Goal: Communication & Community: Answer question/provide support

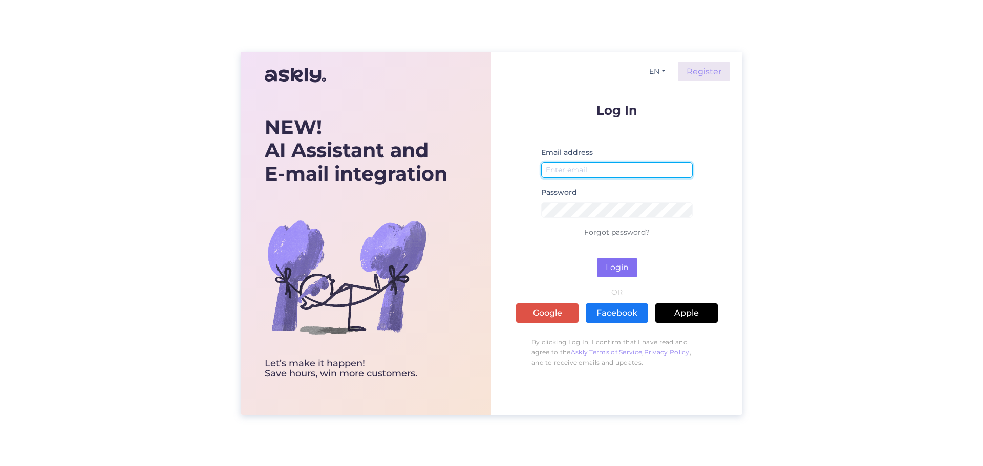
type input "[EMAIL_ADDRESS][DOMAIN_NAME]"
click at [616, 265] on button "Login" at bounding box center [617, 267] width 40 height 19
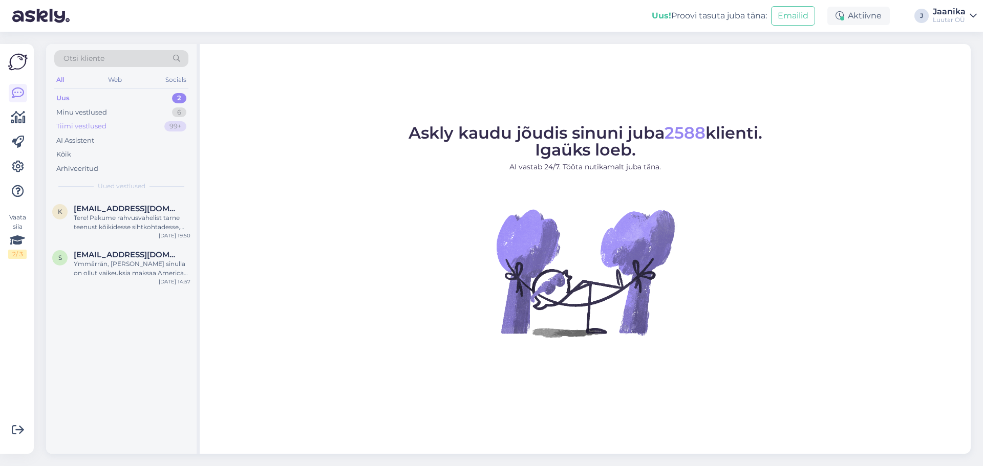
click at [86, 126] on div "Tiimi vestlused" at bounding box center [81, 126] width 50 height 10
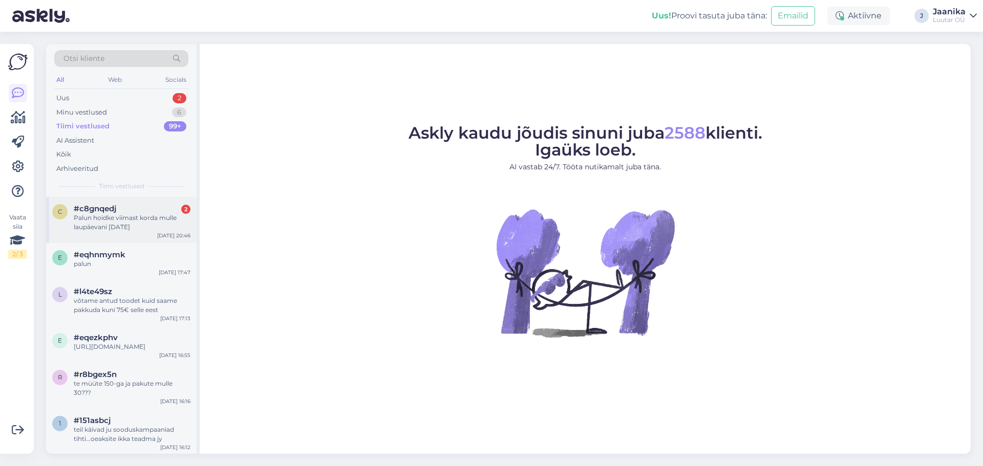
click at [132, 213] on div "#c8gnqedj 2" at bounding box center [132, 208] width 117 height 9
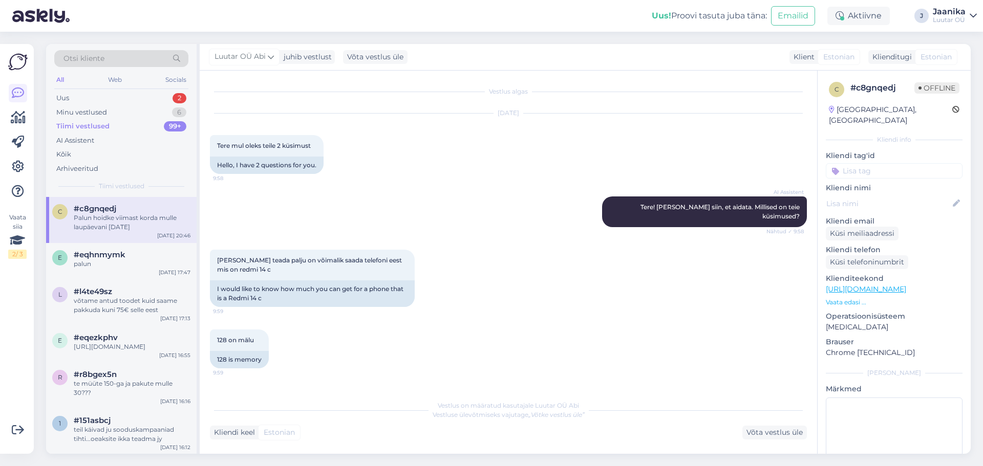
scroll to position [1530, 0]
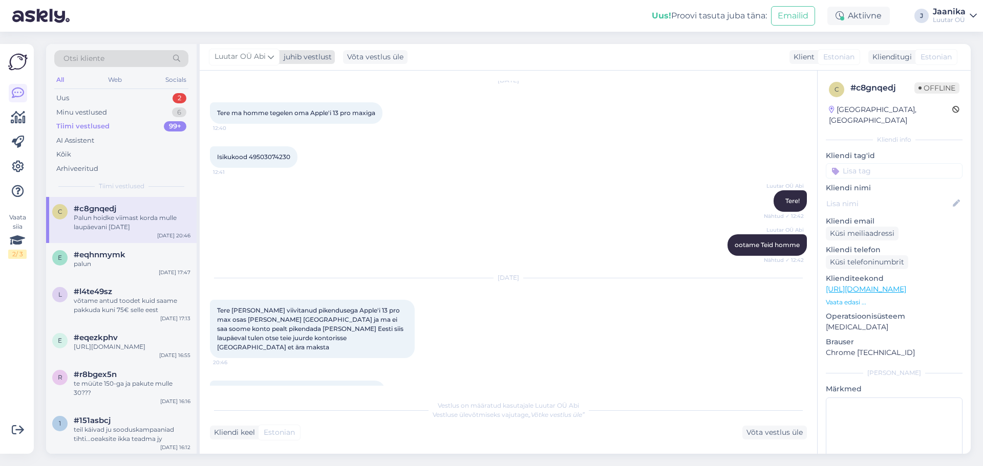
click at [244, 57] on span "Luutar OÜ Abi" at bounding box center [240, 56] width 51 height 11
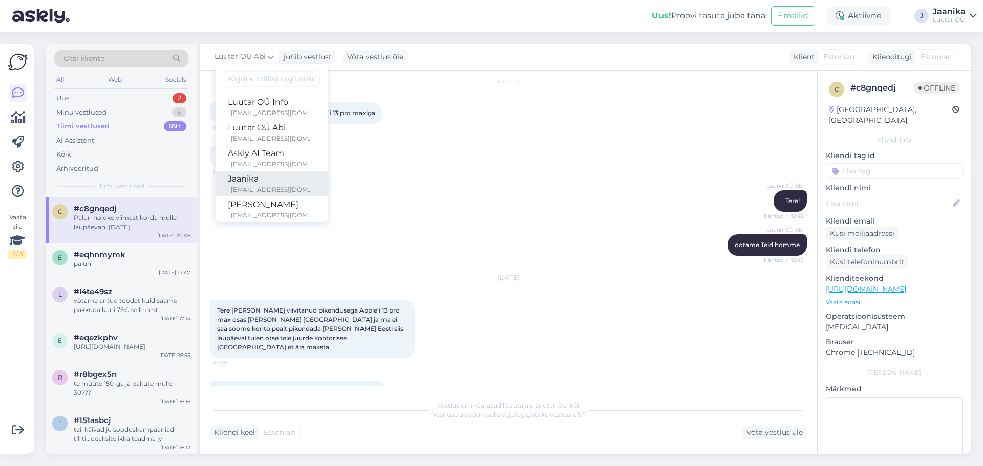
click at [250, 176] on div "Jaanika" at bounding box center [272, 179] width 88 height 12
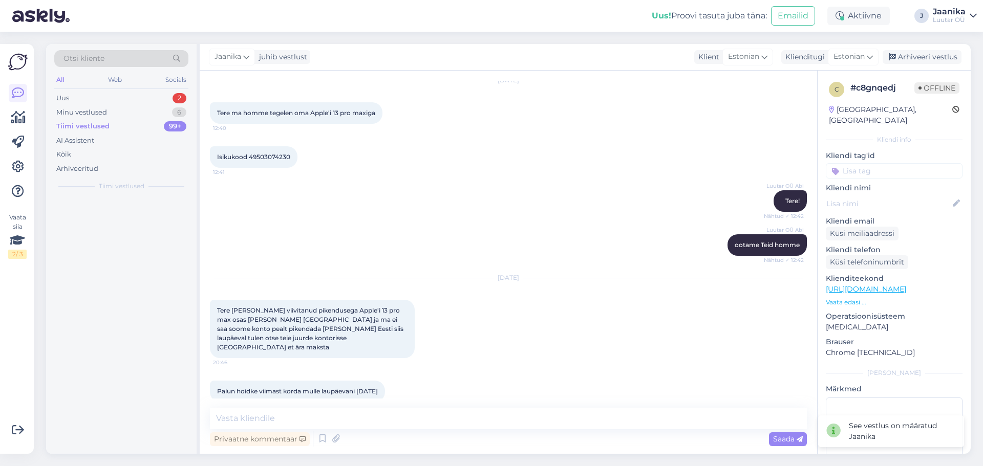
scroll to position [1517, 0]
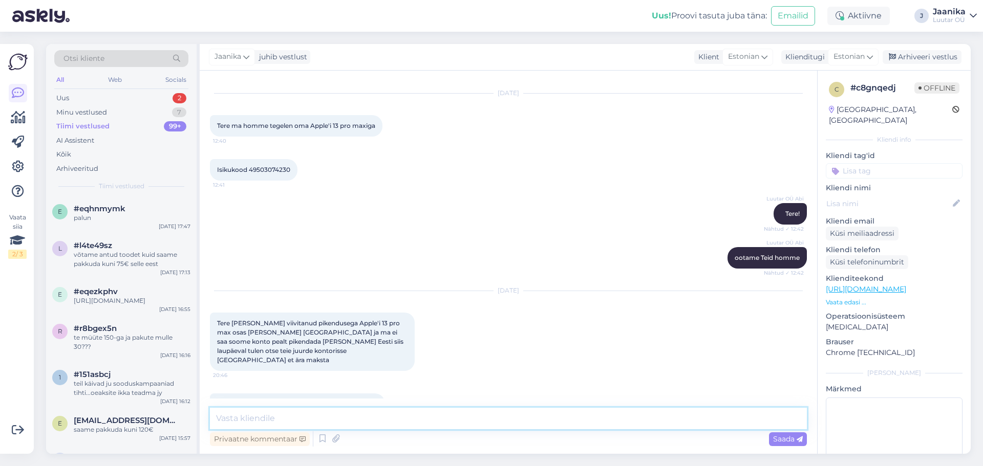
click at [324, 413] on textarea at bounding box center [508, 419] width 597 height 22
type textarea "Tere!"
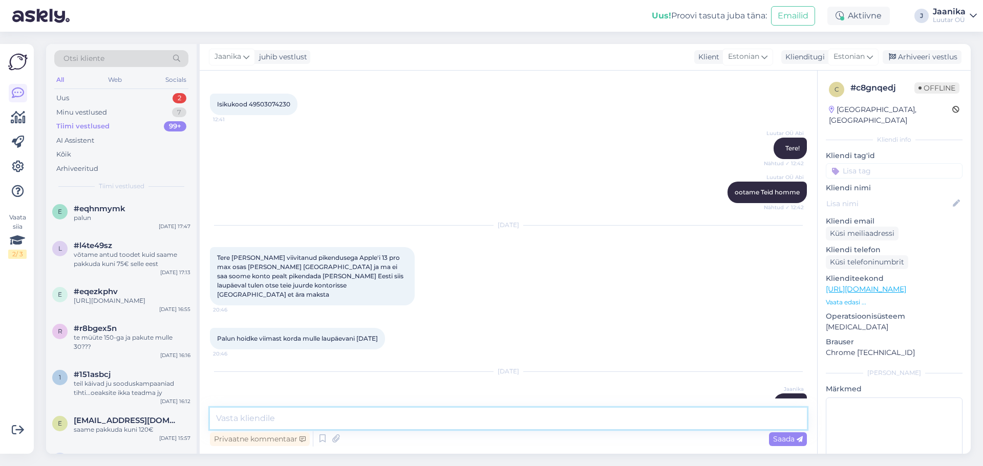
click at [326, 410] on textarea at bounding box center [508, 419] width 597 height 22
type textarea "palun isikukoodi"
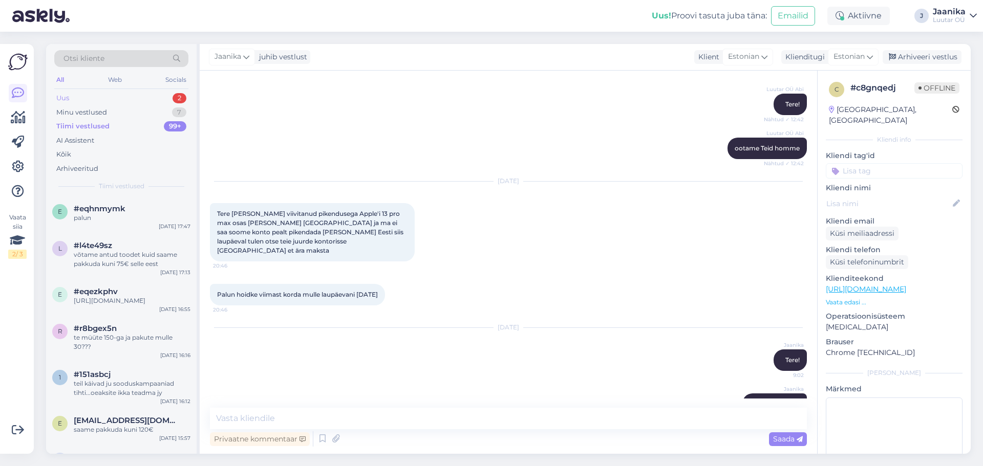
click at [112, 100] on div "Uus 2" at bounding box center [121, 98] width 134 height 14
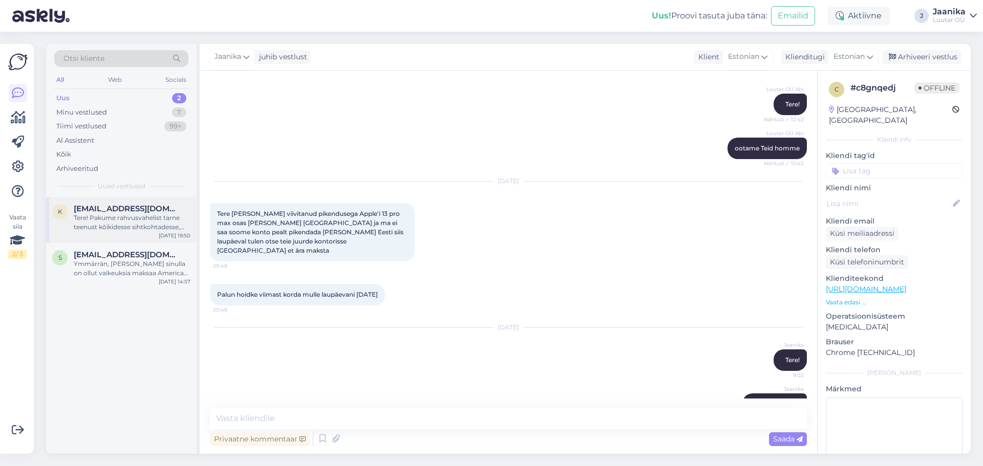
click at [120, 228] on div "Tere! Pakume rahvusvahelist tarne teenust kõikidesse sihtkohtadesse, mida [PERS…" at bounding box center [132, 223] width 117 height 18
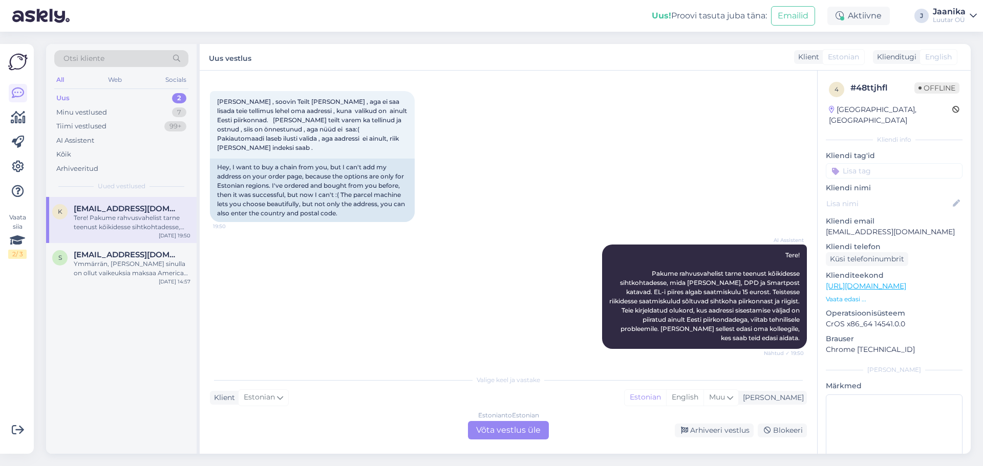
scroll to position [35, 0]
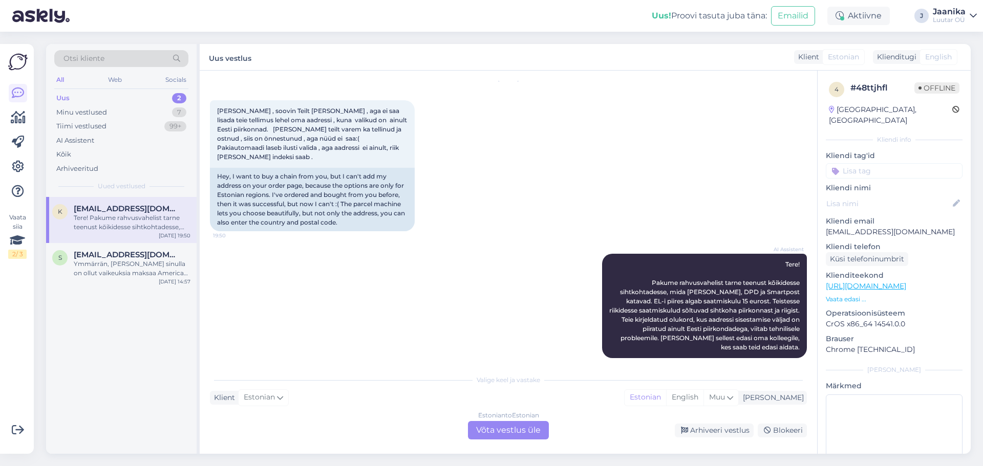
drag, startPoint x: 521, startPoint y: 432, endPoint x: 512, endPoint y: 432, distance: 8.7
click at [520, 432] on div "Estonian to Estonian Võta vestlus üle" at bounding box center [508, 430] width 81 height 18
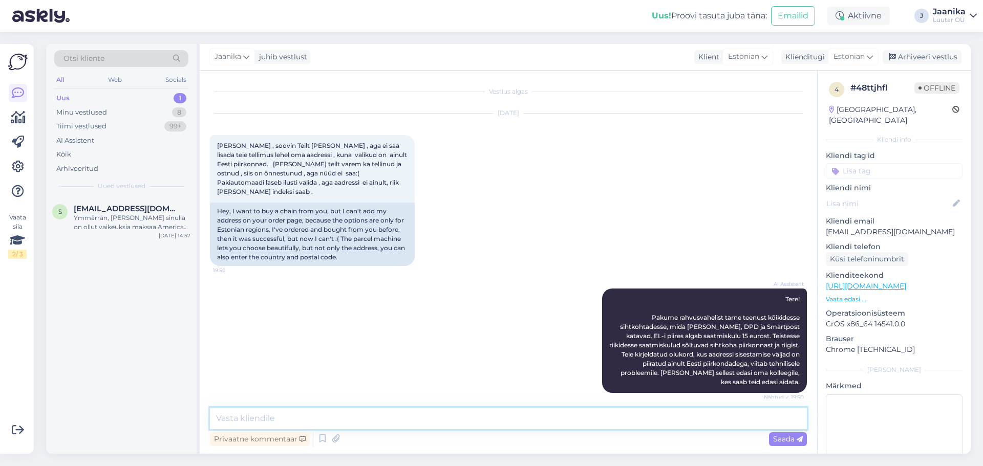
drag, startPoint x: 458, startPoint y: 420, endPoint x: 466, endPoint y: 415, distance: 10.1
click at [459, 419] on textarea at bounding box center [508, 419] width 597 height 22
type textarea "Tere"
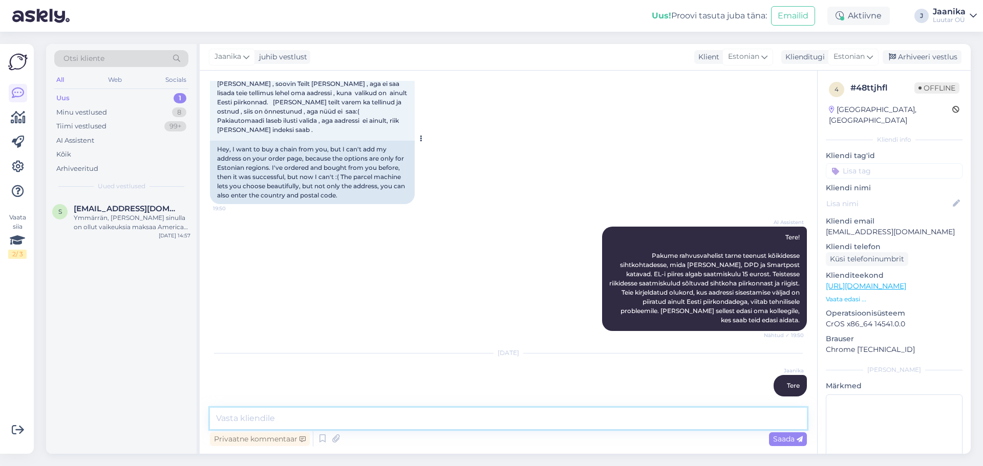
scroll to position [11, 0]
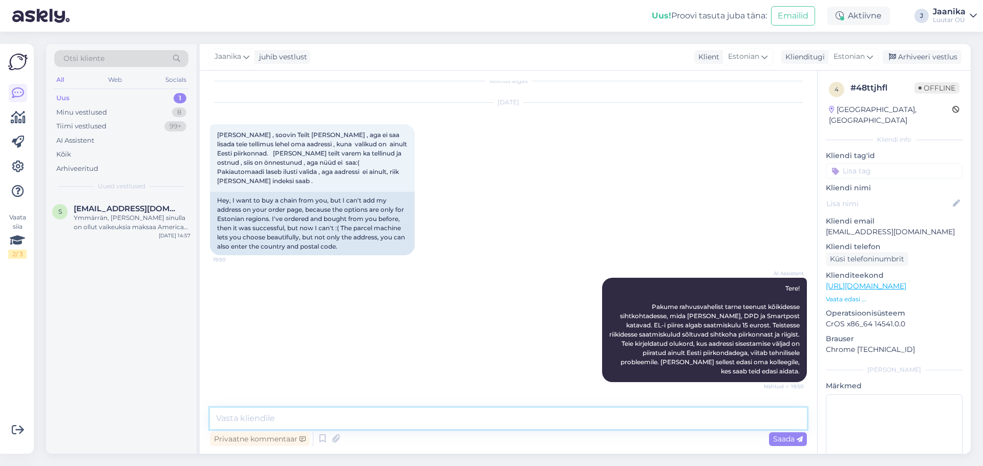
click at [320, 419] on textarea at bounding box center [508, 419] width 597 height 22
type textarea "Meie kaudu saab ka soome tellida."
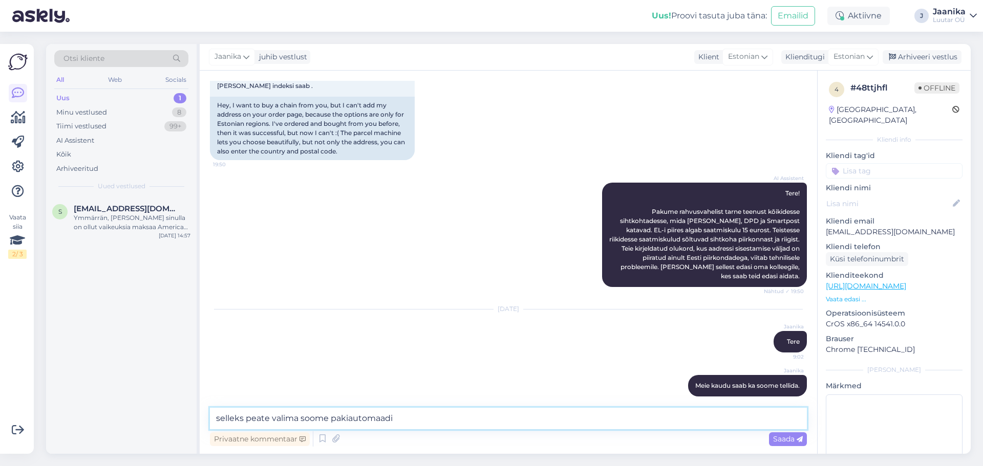
type textarea "selleks peate valima soome pakiautomaadi"
click at [405, 421] on textarea "selleks peate valima soome pakiautomaadi" at bounding box center [508, 419] width 597 height 22
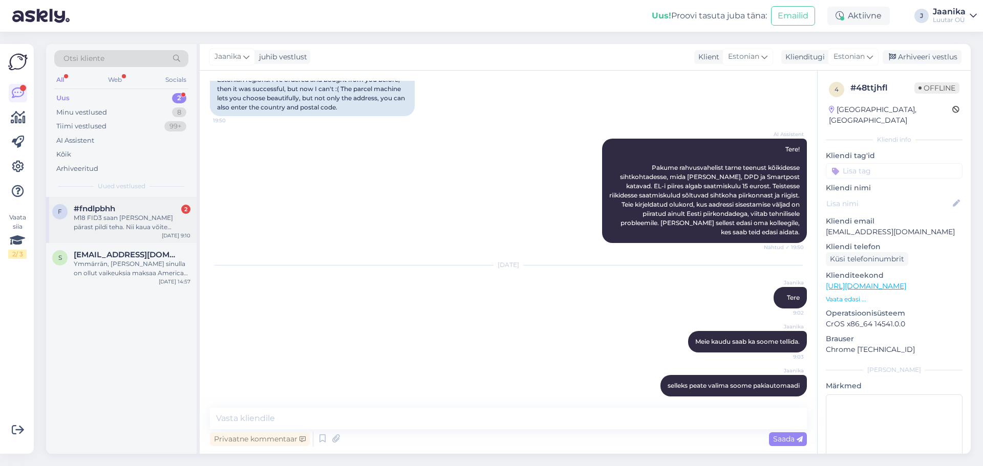
click at [156, 224] on div "M18 FID3 saan [PERSON_NAME] pärast pildi teha. Nii kaua võite pakkumise teha FM…" at bounding box center [132, 223] width 117 height 18
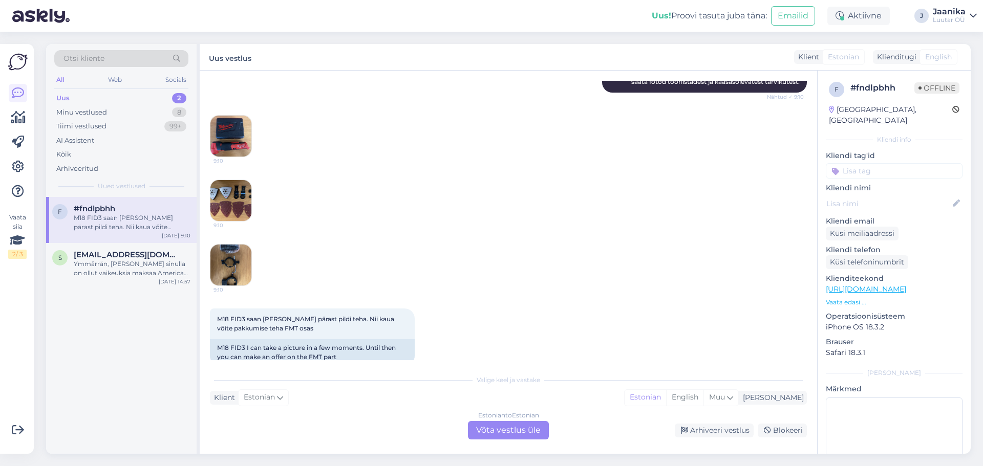
scroll to position [575, 0]
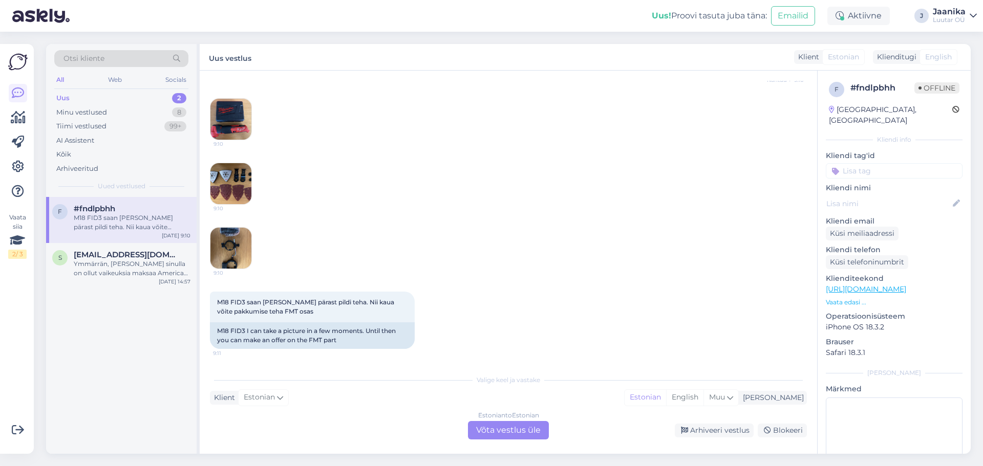
click at [491, 423] on div "Estonian to Estonian Võta vestlus üle" at bounding box center [508, 430] width 81 height 18
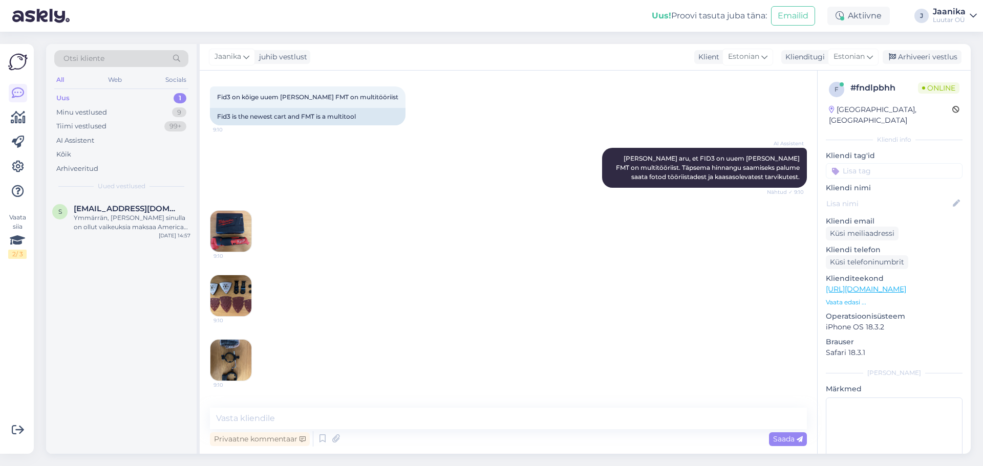
scroll to position [461, 0]
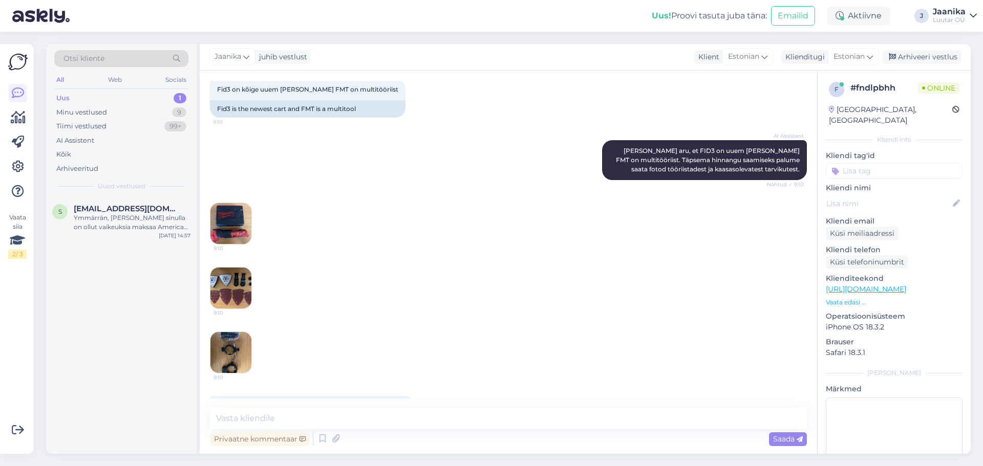
click at [235, 221] on img at bounding box center [230, 223] width 41 height 41
click at [234, 293] on img at bounding box center [230, 288] width 41 height 41
click at [226, 359] on img at bounding box center [230, 352] width 41 height 41
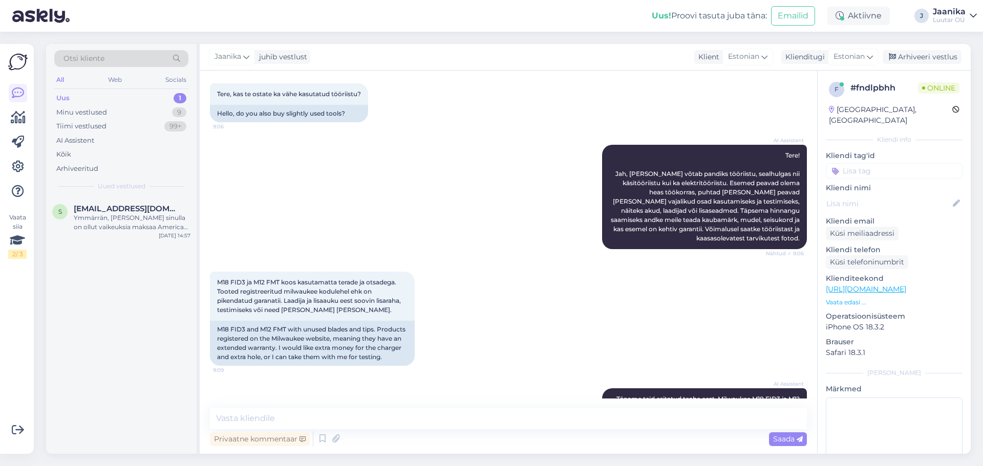
scroll to position [51, 0]
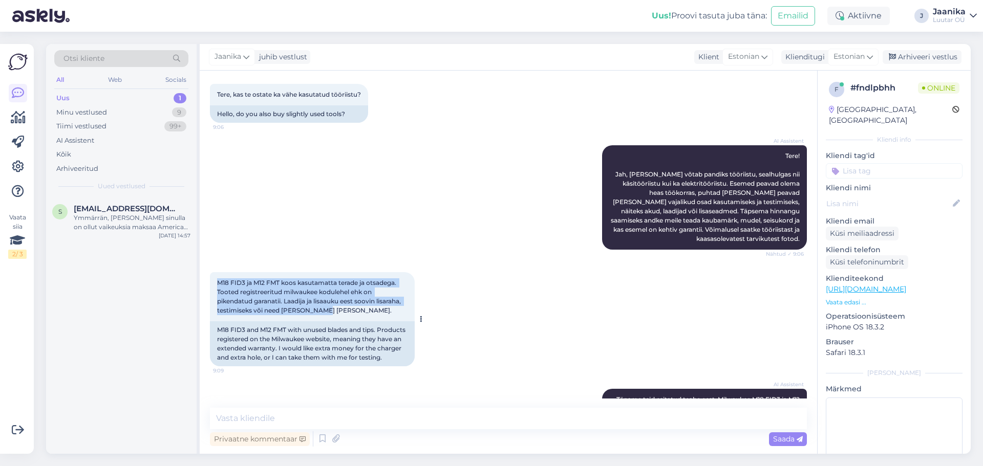
drag, startPoint x: 222, startPoint y: 282, endPoint x: 328, endPoint y: 314, distance: 110.7
click at [328, 314] on div "M18 FID3 ja M12 FMT koos kasutamatta terade ja otsadega. Tooted registreeritud …" at bounding box center [312, 296] width 205 height 49
copy span "M18 FID3 ja M12 FMT koos kasutamatta terade ja otsadega. Tooted registreeritud …"
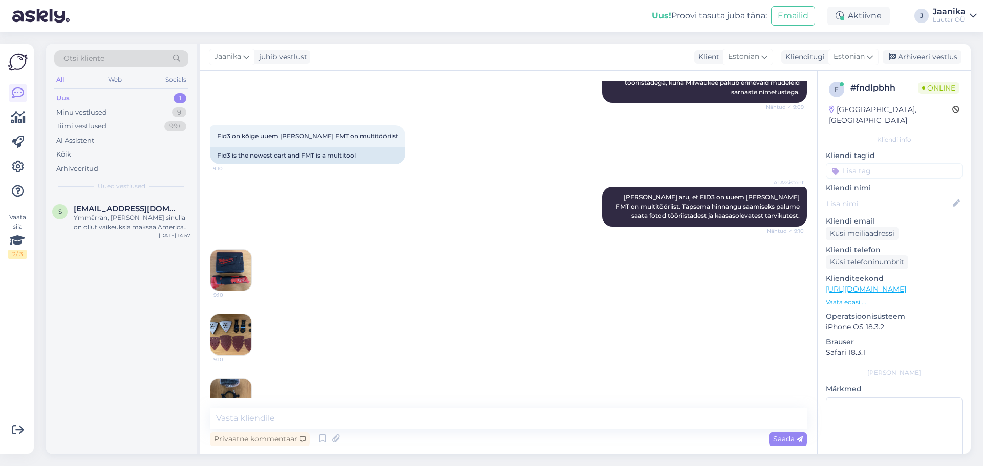
scroll to position [536, 0]
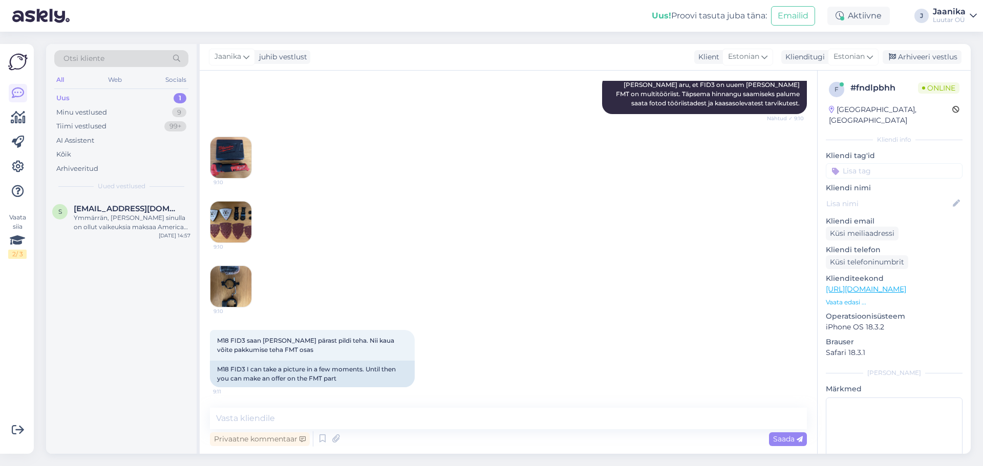
click at [239, 167] on img at bounding box center [230, 157] width 41 height 41
click at [234, 219] on img at bounding box center [230, 222] width 41 height 41
click at [230, 289] on img at bounding box center [230, 286] width 41 height 41
click at [118, 218] on div "Ymmärrän, [PERSON_NAME] sinulla on ollut vaikeuksia maksaa American Expressillä…" at bounding box center [132, 223] width 117 height 18
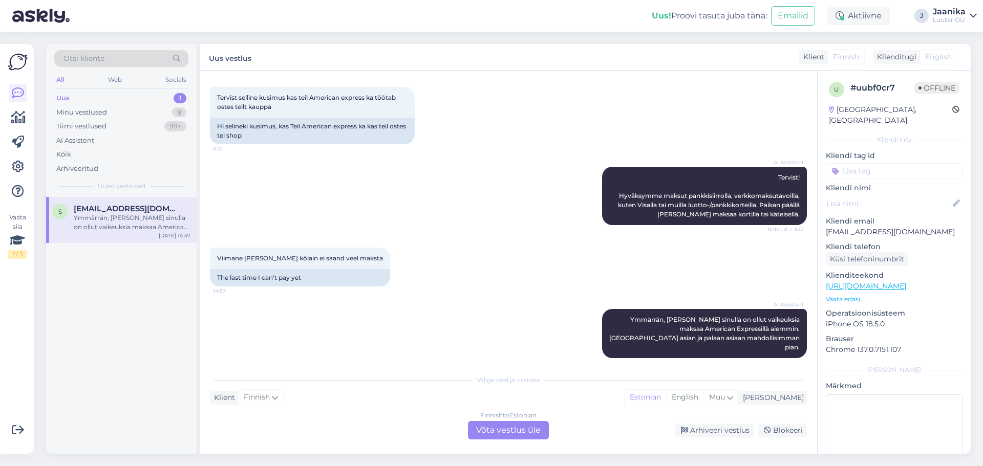
click at [510, 433] on div "Finnish to Estonian Võta vestlus üle" at bounding box center [508, 430] width 81 height 18
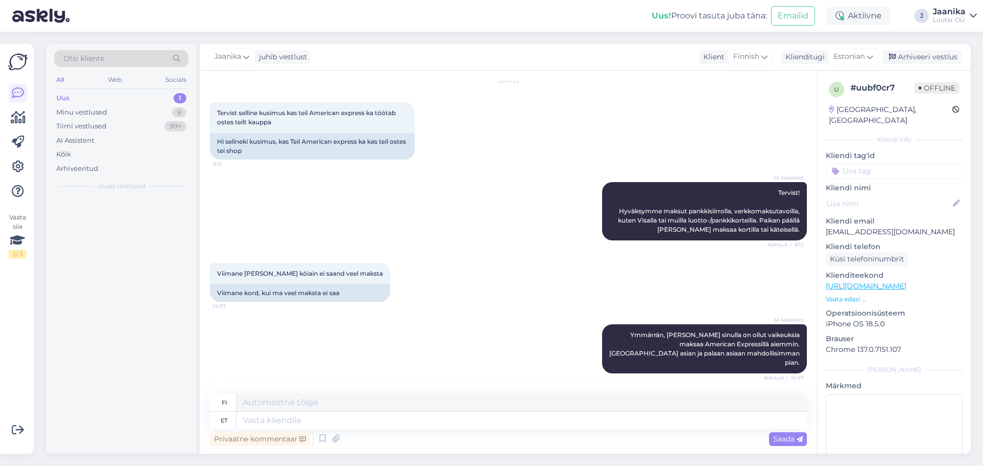
scroll to position [24, 0]
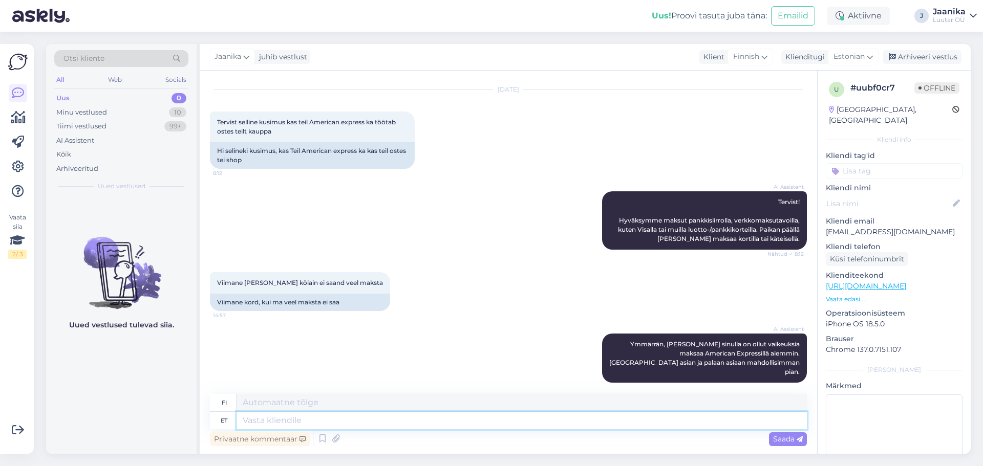
click at [353, 421] on textarea at bounding box center [522, 420] width 570 height 17
type textarea "Tere!"
type textarea "Hei!"
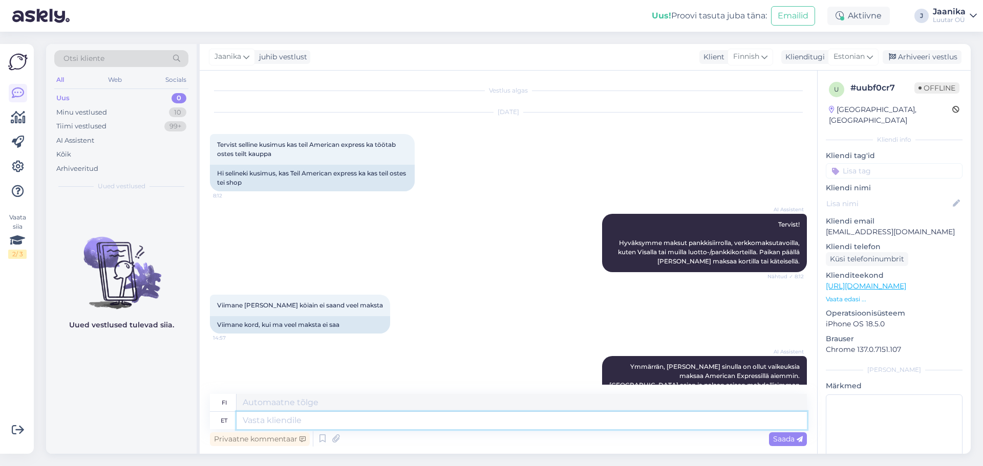
scroll to position [0, 0]
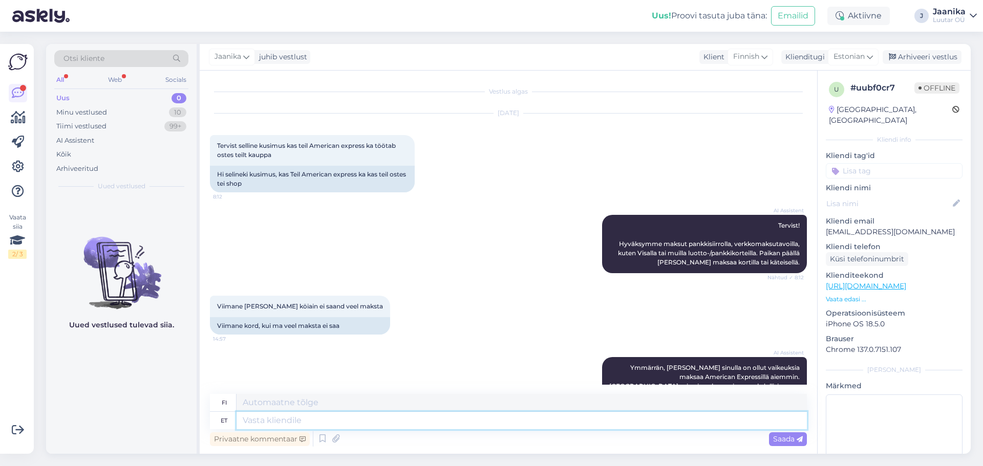
click at [316, 423] on textarea at bounding box center [522, 420] width 570 height 17
type textarea "kahjuks"
type textarea "valitettavasti"
type textarea "kahjuks meil"
type textarea "valitettavasti meillä on"
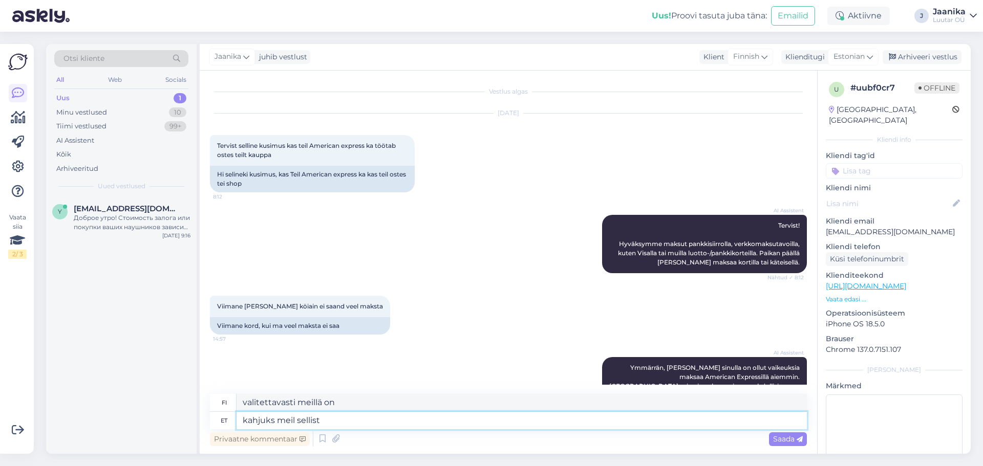
type textarea "kahjuks meil sellist t"
type textarea "valitettavasti meillä on tällainen"
type textarea "kahjuks meil sellist teenust po"
type textarea "Meillä ei valitettavasti ole sellaista palvelua."
type textarea "kahjuks meil sellist teenust pole"
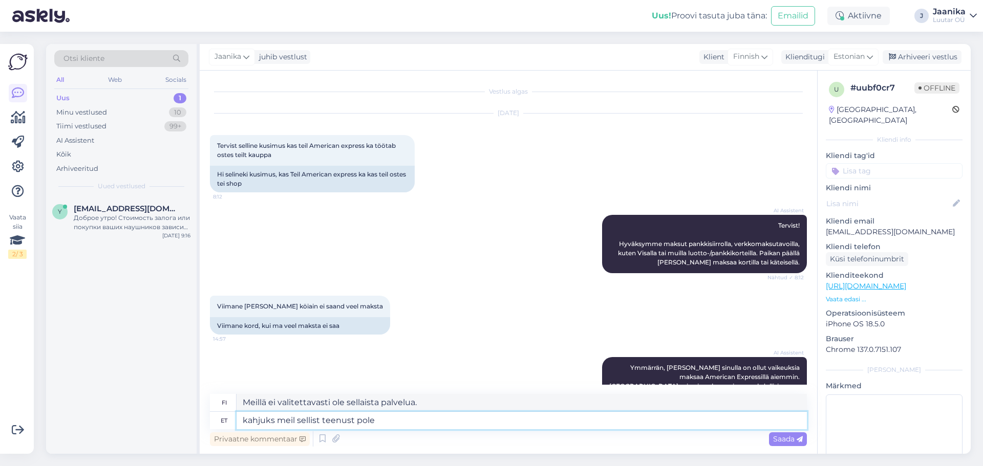
type textarea "Valitettavasti meillä ei ole tällaista palvelua."
type textarea "kahjuks meil sellist teenust pole"
click at [98, 112] on div "Minu vestlused" at bounding box center [81, 113] width 51 height 10
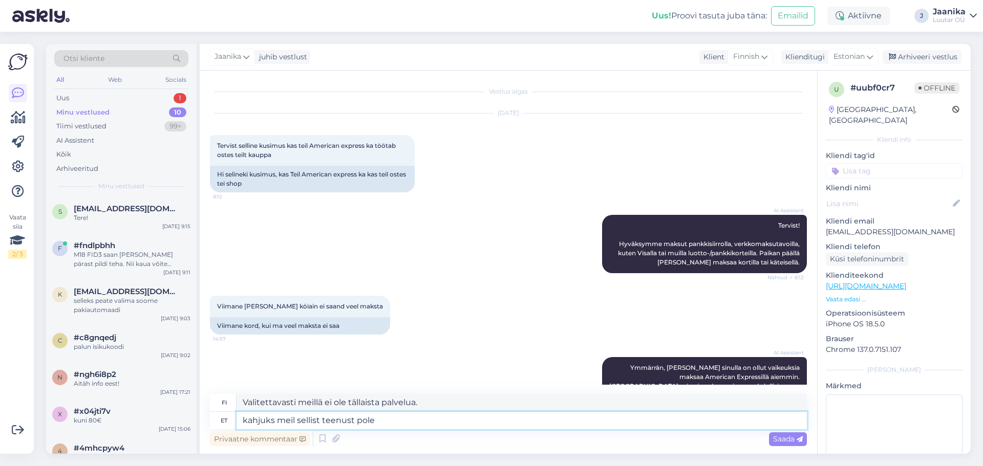
click at [396, 415] on textarea "kahjuks meil sellist teenust pole" at bounding box center [522, 420] width 570 height 17
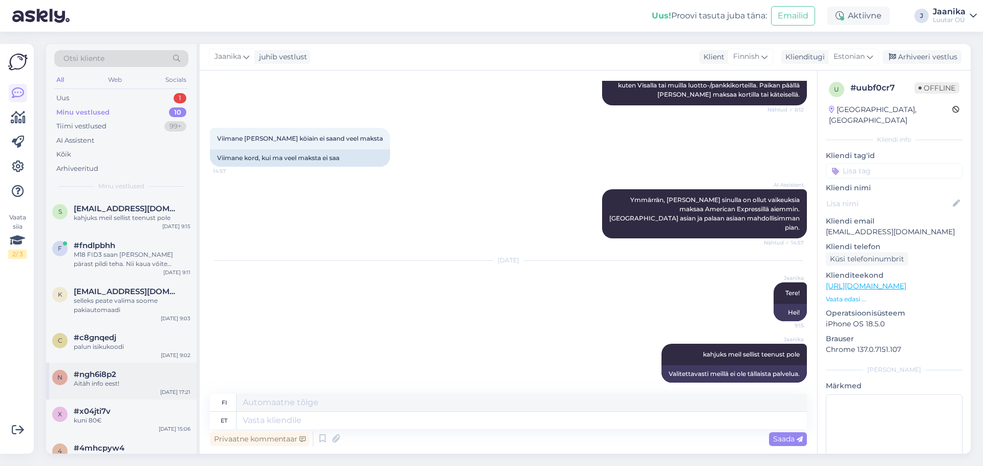
click at [133, 384] on div "Aitäh info eest!" at bounding box center [132, 383] width 117 height 9
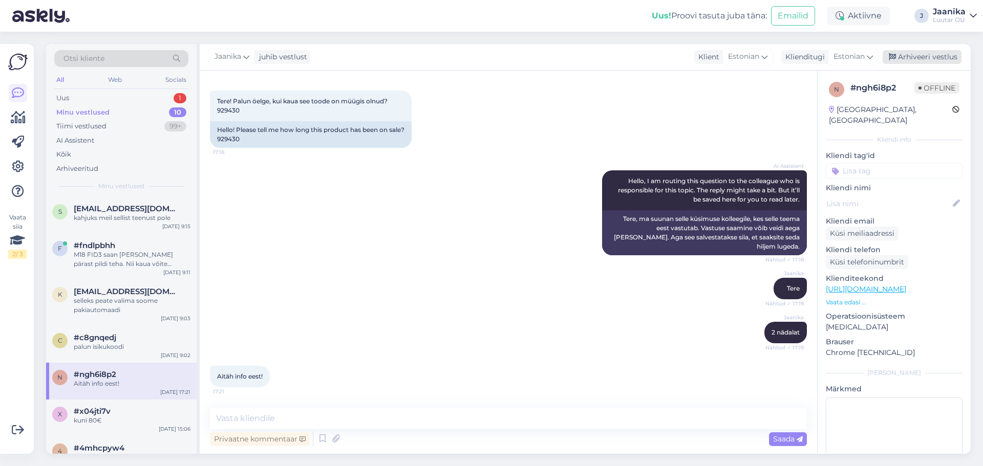
click at [934, 58] on div "Arhiveeri vestlus" at bounding box center [922, 57] width 79 height 14
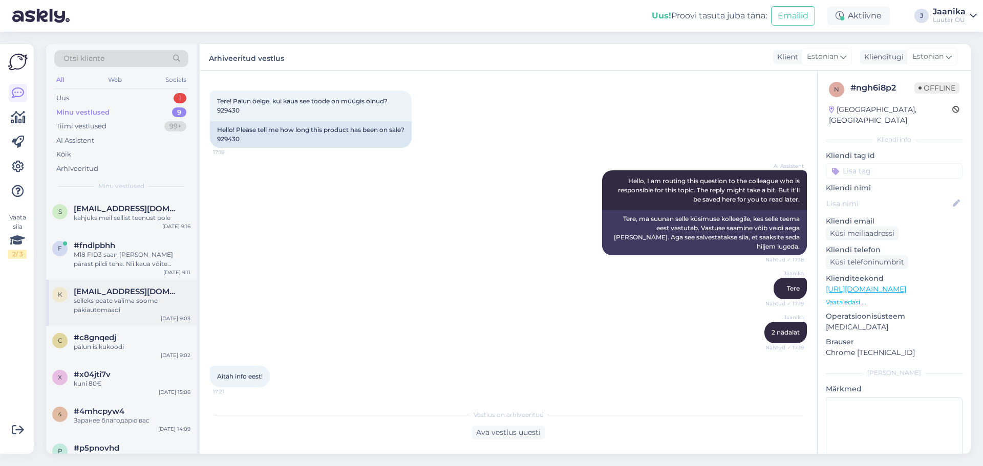
click at [90, 304] on div "selleks peate valima soome pakiautomaadi" at bounding box center [132, 305] width 117 height 18
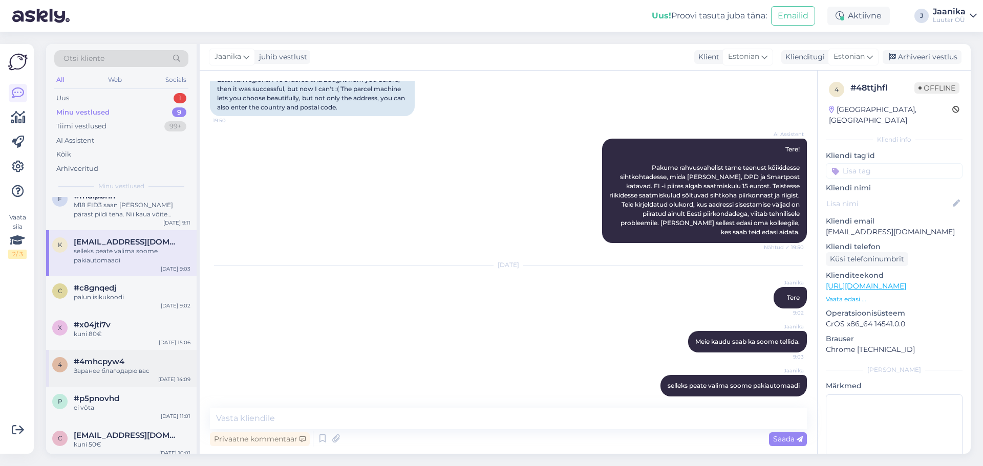
scroll to position [93, 0]
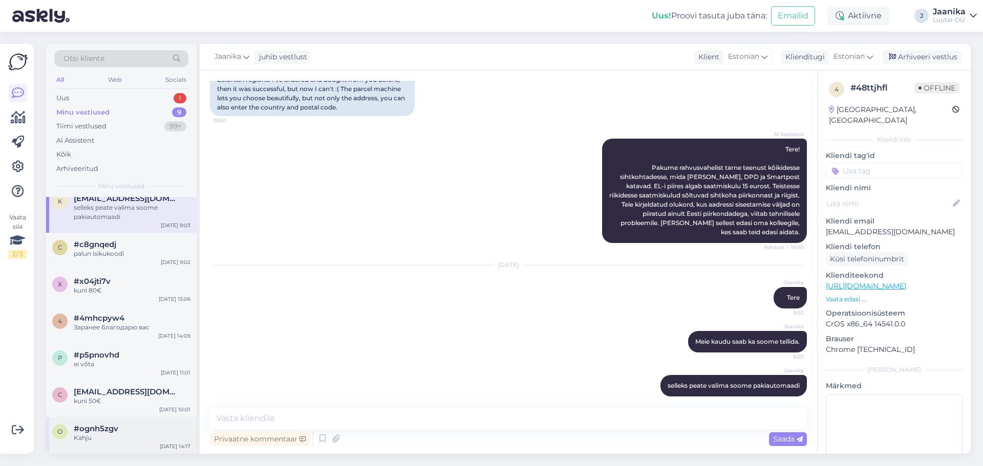
click at [108, 419] on div "o #ognh5zgv Kahju [DATE] 14:17" at bounding box center [121, 435] width 151 height 37
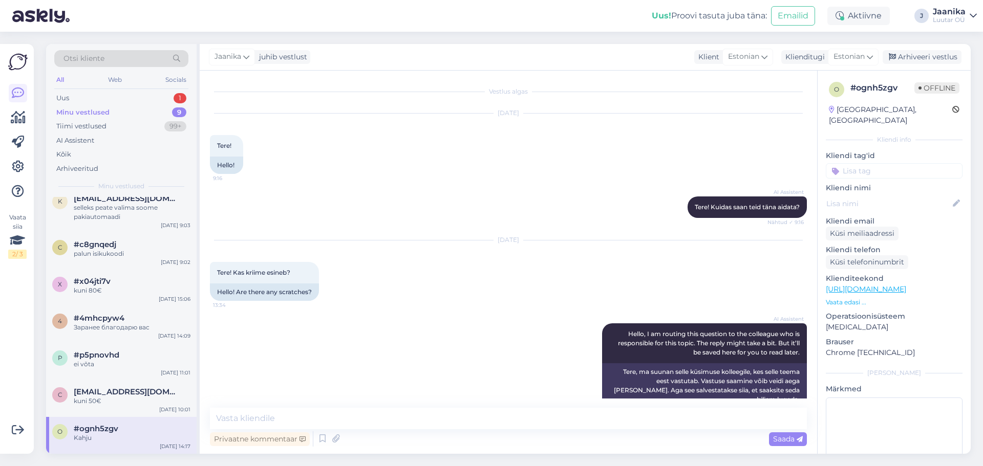
scroll to position [515, 0]
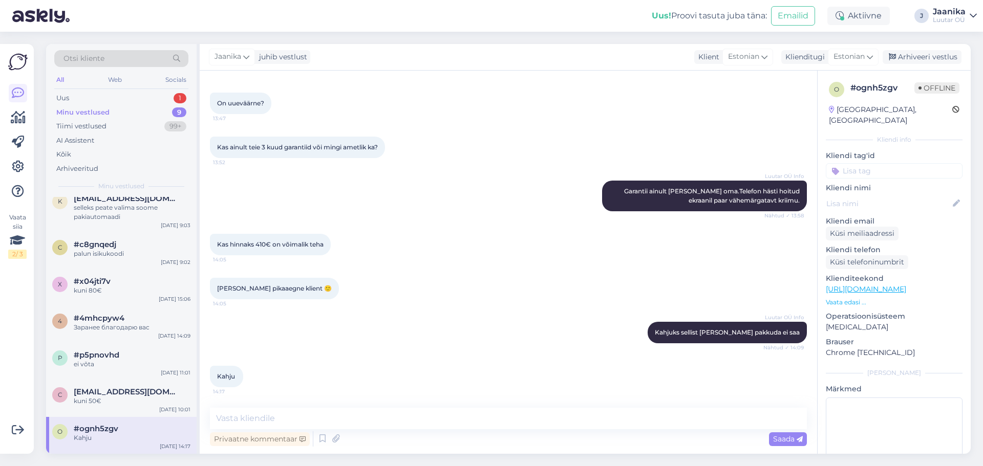
drag, startPoint x: 910, startPoint y: 58, endPoint x: 578, endPoint y: 193, distance: 357.9
click at [909, 58] on div "Arhiveeri vestlus" at bounding box center [922, 57] width 79 height 14
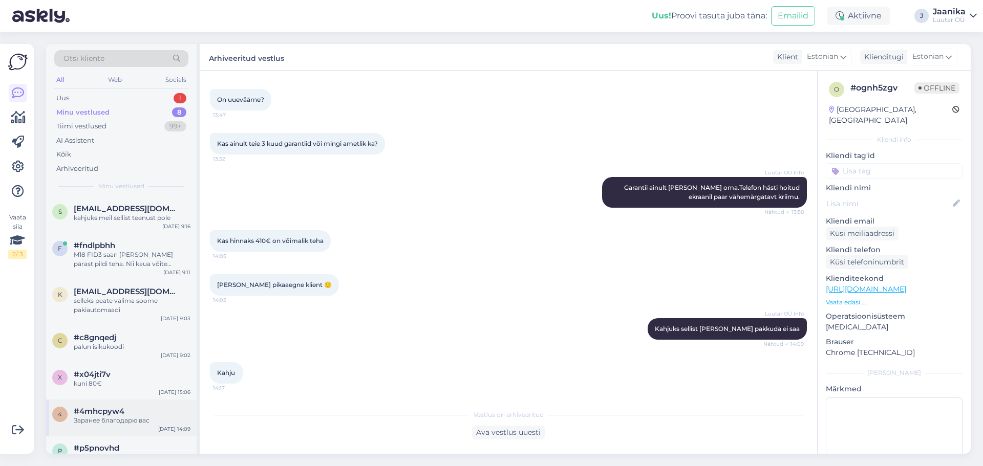
click at [128, 419] on div "Заранее благодарю вас" at bounding box center [132, 420] width 117 height 9
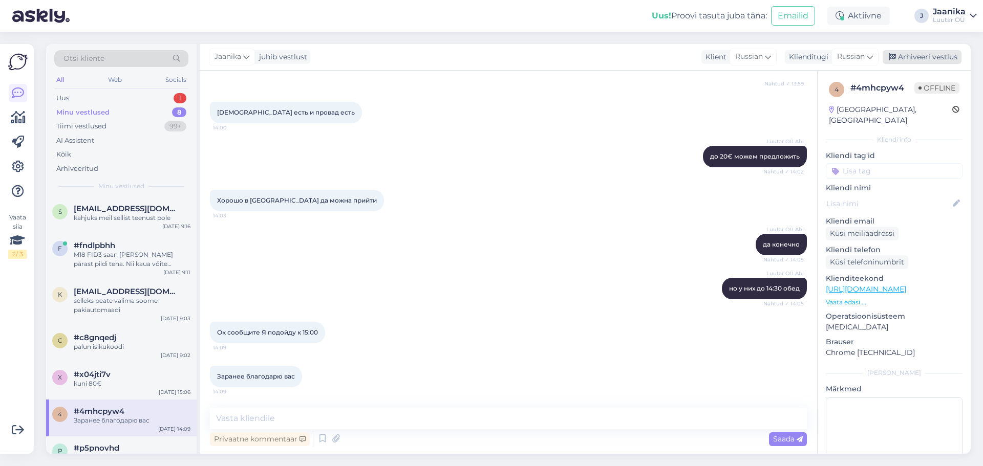
click at [908, 60] on div "Arhiveeri vestlus" at bounding box center [922, 57] width 79 height 14
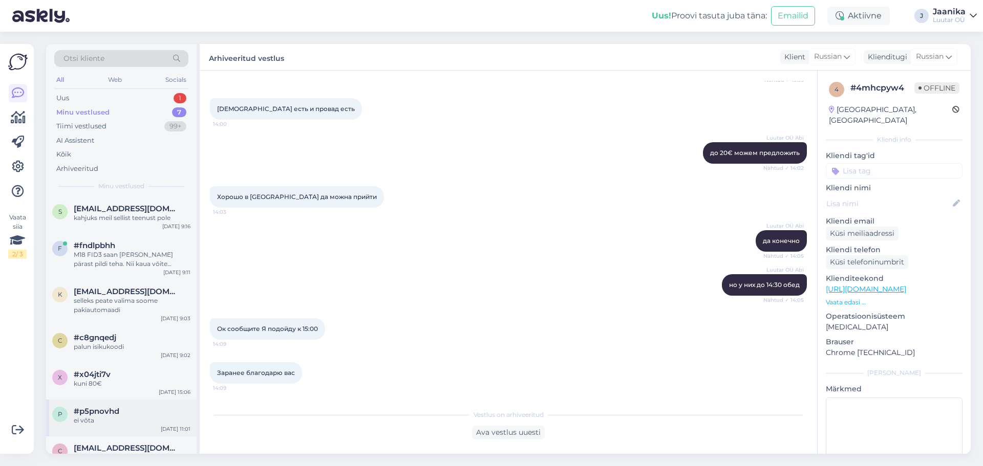
click at [99, 415] on span "#p5pnovhd" at bounding box center [97, 411] width 46 height 9
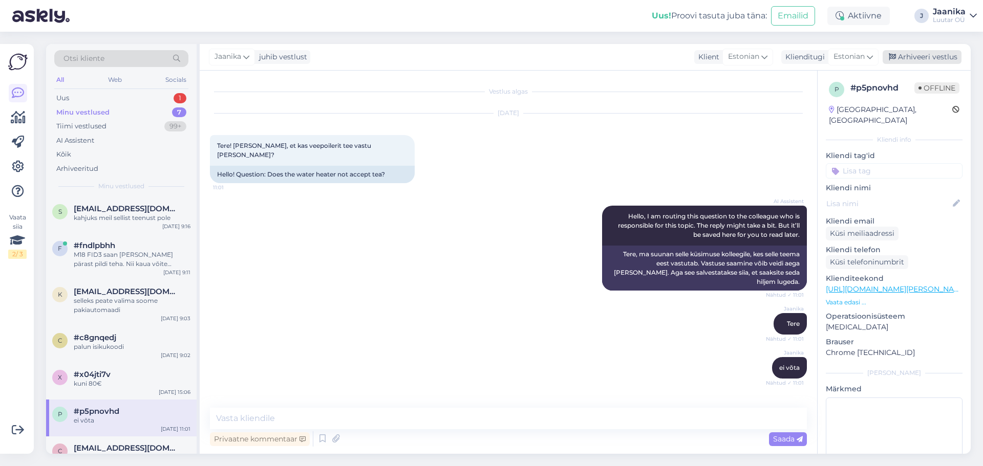
click at [909, 56] on div "Arhiveeri vestlus" at bounding box center [922, 57] width 79 height 14
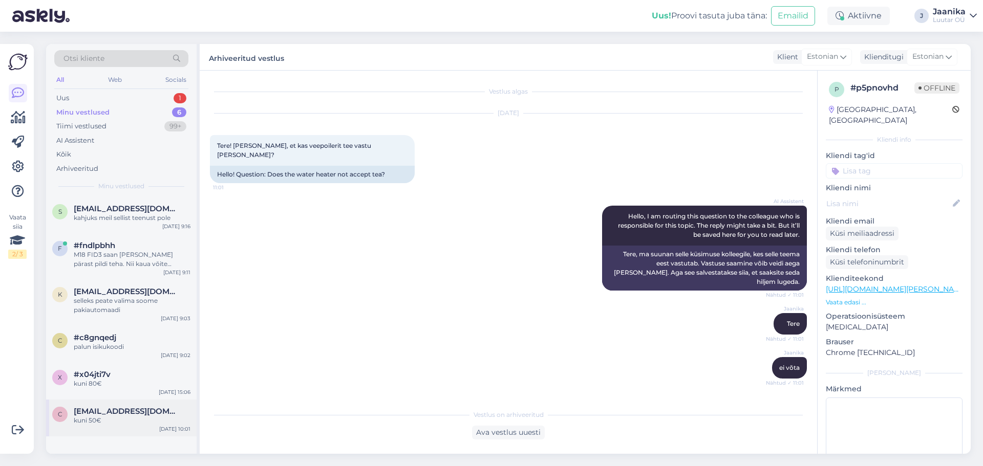
drag, startPoint x: 111, startPoint y: 420, endPoint x: 119, endPoint y: 417, distance: 8.8
click at [112, 420] on div "kuni 50€" at bounding box center [132, 420] width 117 height 9
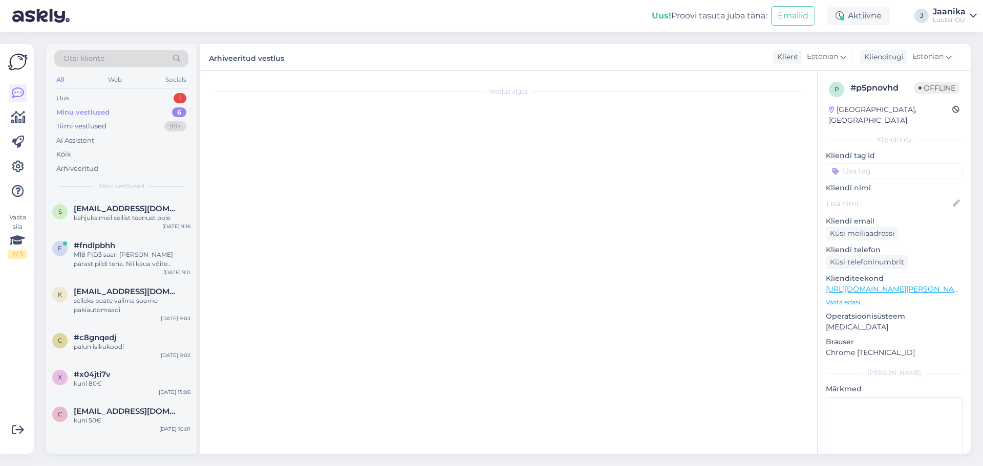
scroll to position [14, 0]
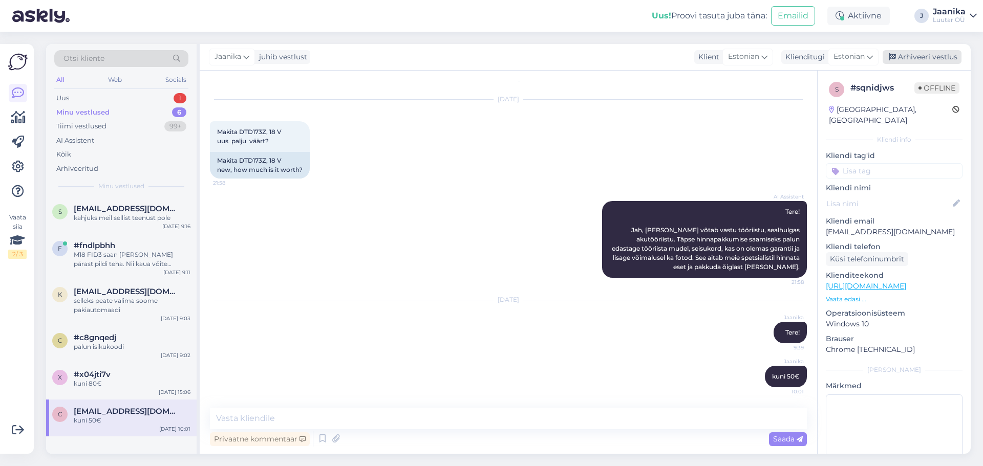
click at [917, 58] on div "Arhiveeri vestlus" at bounding box center [922, 57] width 79 height 14
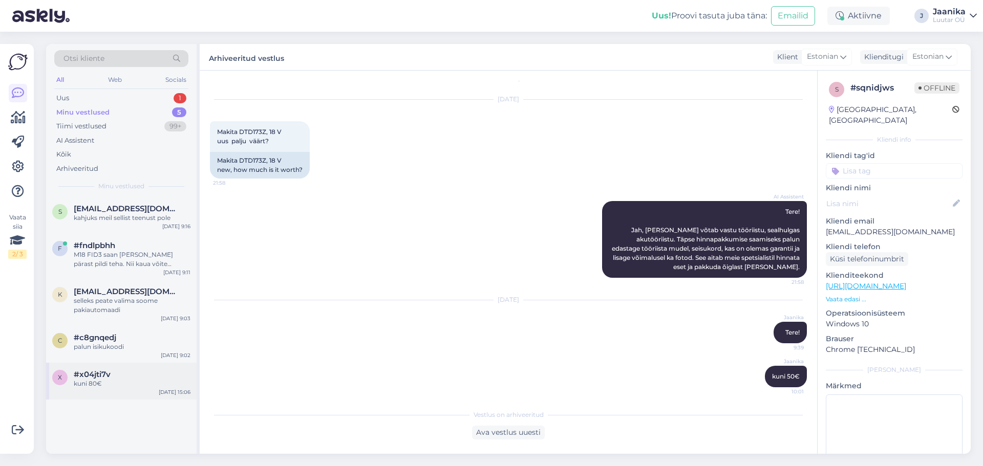
click at [123, 384] on div "kuni 80€" at bounding box center [132, 383] width 117 height 9
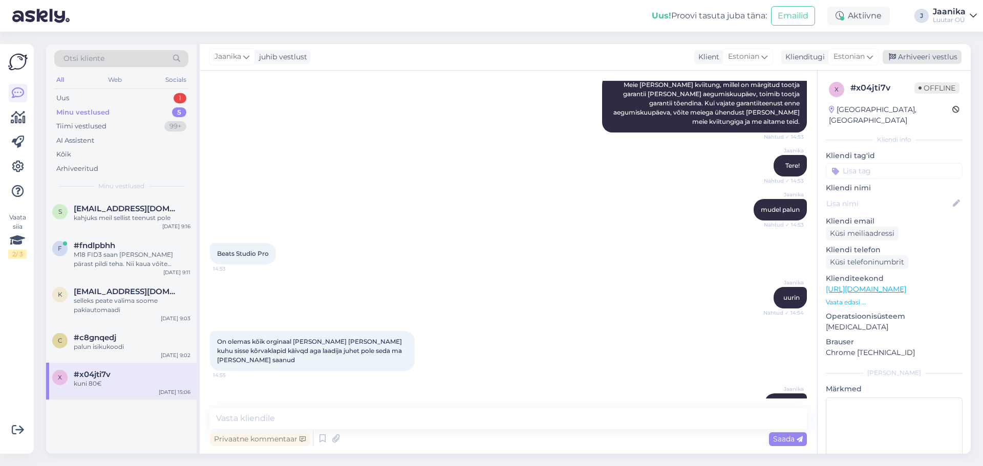
click at [943, 56] on div "Arhiveeri vestlus" at bounding box center [922, 57] width 79 height 14
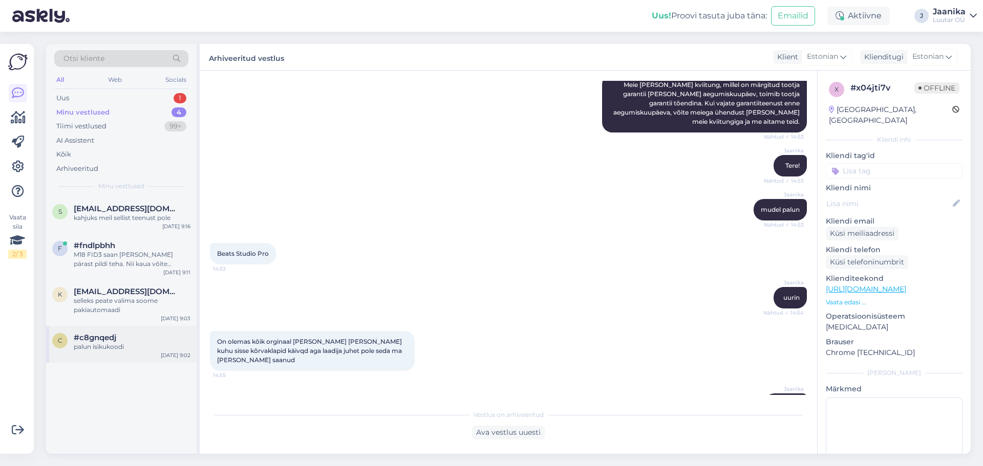
click at [126, 341] on div "#c8gnqedj" at bounding box center [132, 337] width 117 height 9
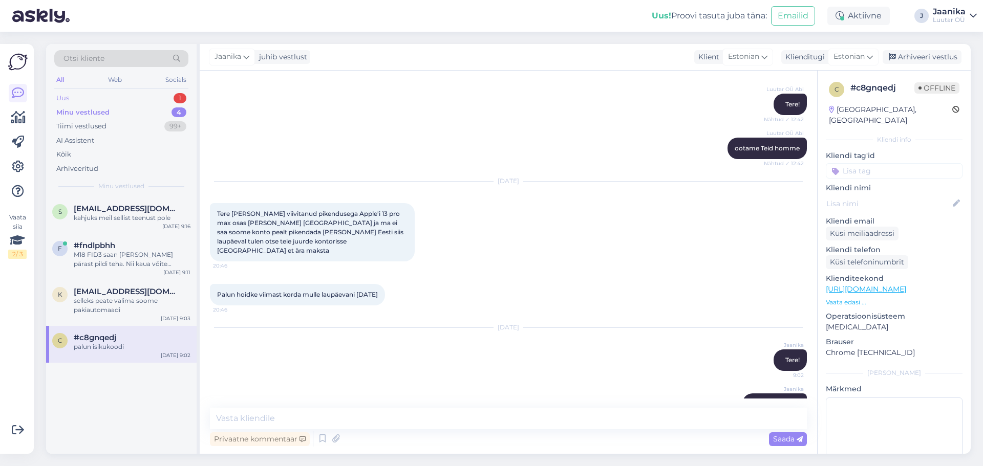
click at [93, 99] on div "Uus 1" at bounding box center [121, 98] width 134 height 14
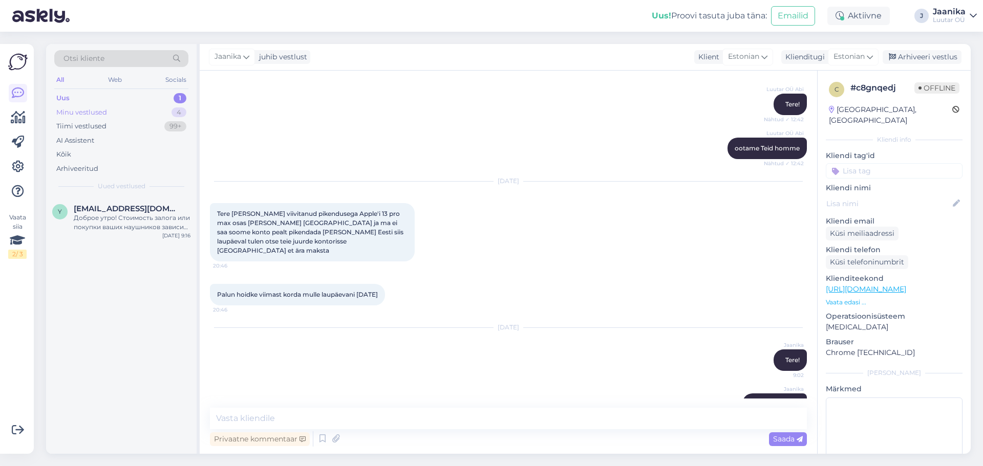
click at [94, 111] on div "Minu vestlused" at bounding box center [81, 113] width 51 height 10
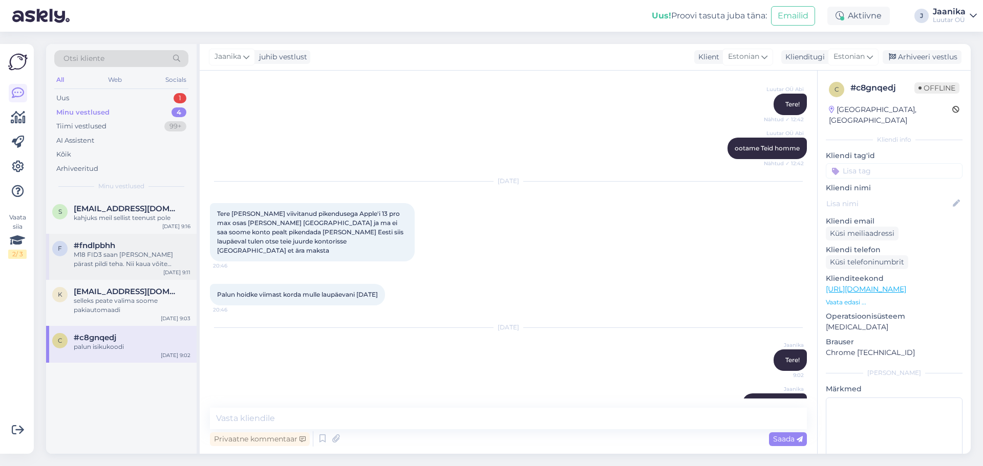
click at [137, 265] on div "M18 FID3 saan [PERSON_NAME] pärast pildi teha. Nii kaua võite pakkumise teha FM…" at bounding box center [132, 259] width 117 height 18
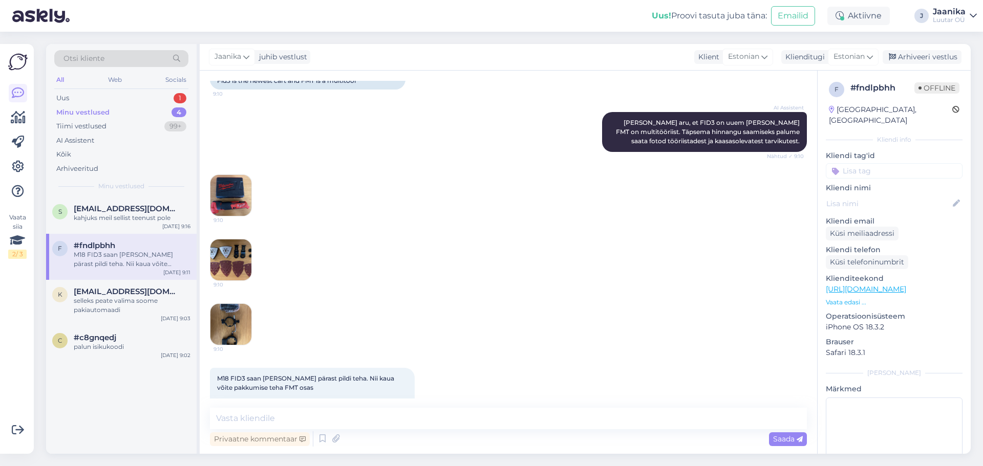
scroll to position [536, 0]
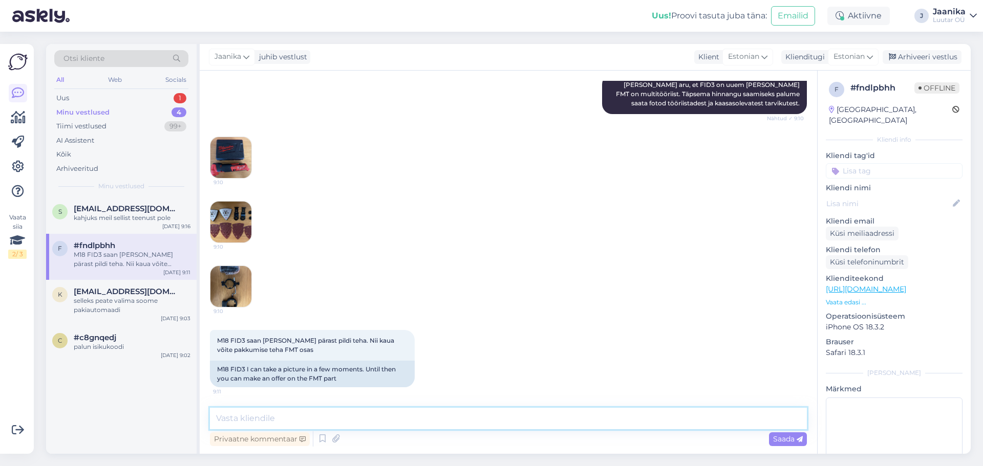
click at [460, 423] on textarea at bounding box center [508, 419] width 597 height 22
type textarea "Tere!"
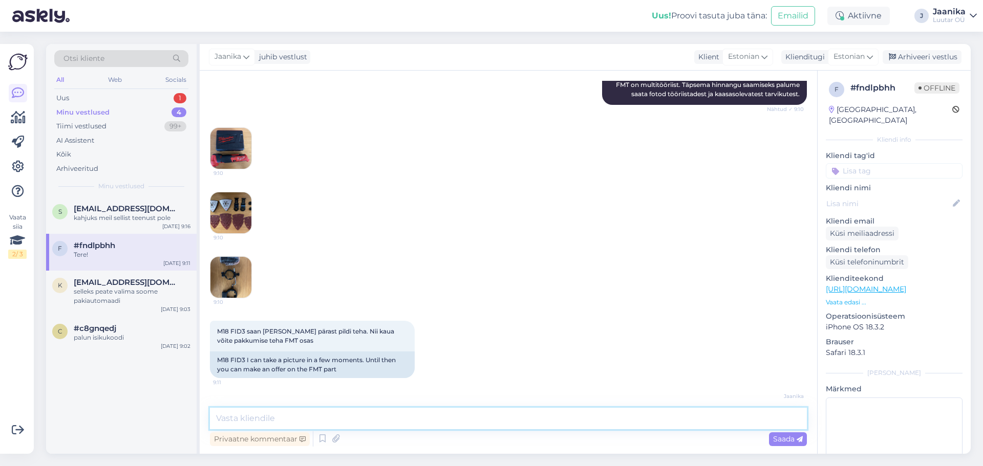
scroll to position [580, 0]
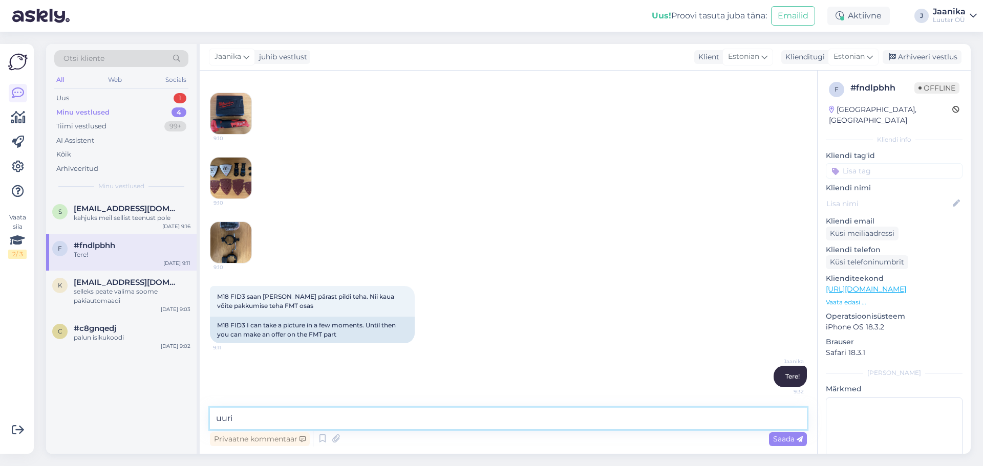
type textarea "uurin"
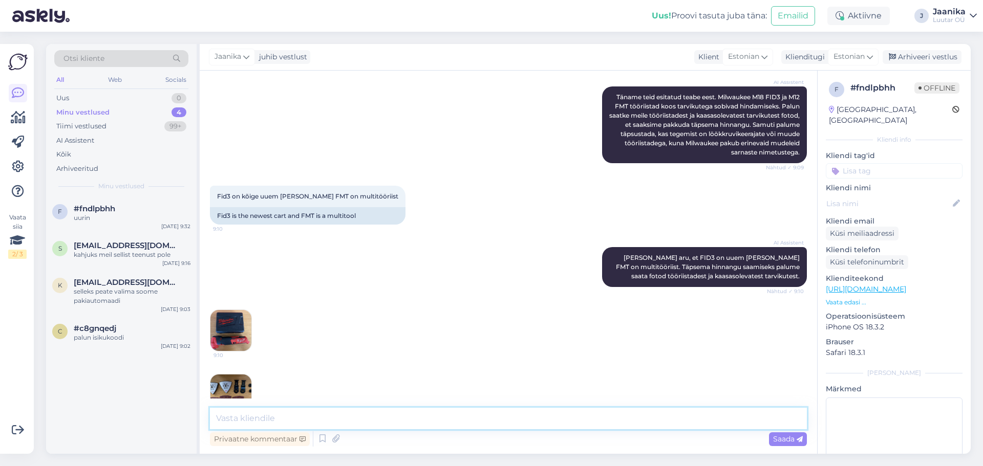
scroll to position [215, 0]
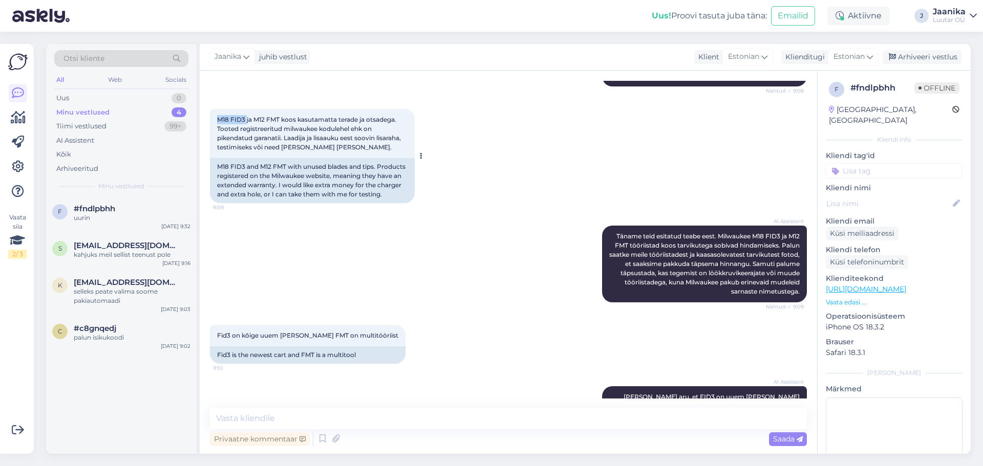
drag, startPoint x: 247, startPoint y: 119, endPoint x: 211, endPoint y: 119, distance: 35.8
click at [211, 119] on div "M18 FID3 ja M12 FMT koos kasutamatta terade ja otsadega. Tooted registreeritud …" at bounding box center [312, 133] width 205 height 49
copy span "M18 FID3"
click at [426, 416] on textarea at bounding box center [508, 419] width 597 height 22
paste textarea "M18 FID3"
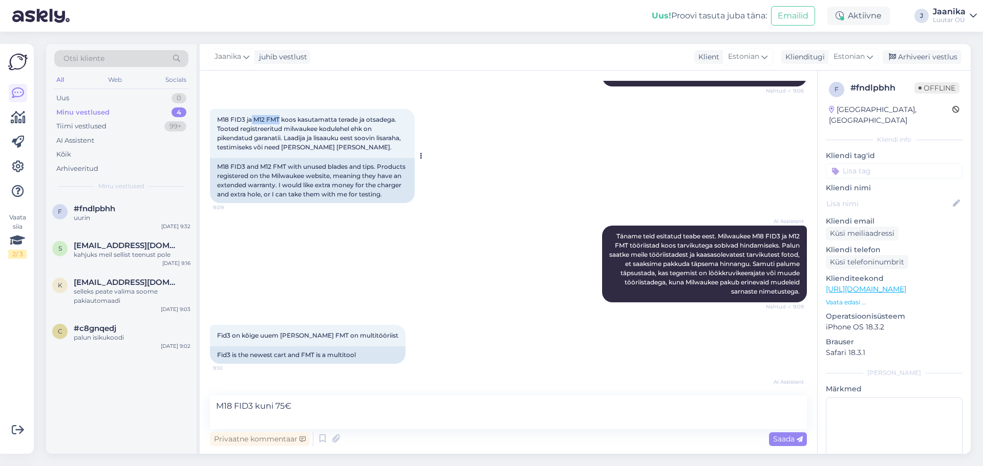
drag, startPoint x: 252, startPoint y: 117, endPoint x: 280, endPoint y: 119, distance: 27.2
click at [280, 119] on span "M18 FID3 ja M12 FMT koos kasutamatta terade ja otsadega. Tooted registreeritud …" at bounding box center [309, 133] width 185 height 35
copy span "M12 FMT"
click at [224, 419] on textarea "M18 FID3 kuni 75€" at bounding box center [508, 413] width 597 height 34
paste textarea "M12 FMT"
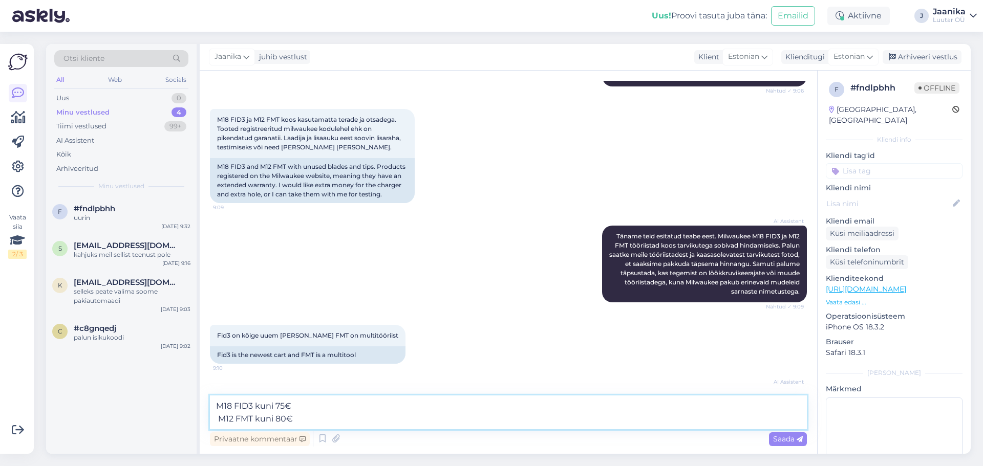
type textarea "M18 FID3 kuni 75€ M12 FMT kuni 80€"
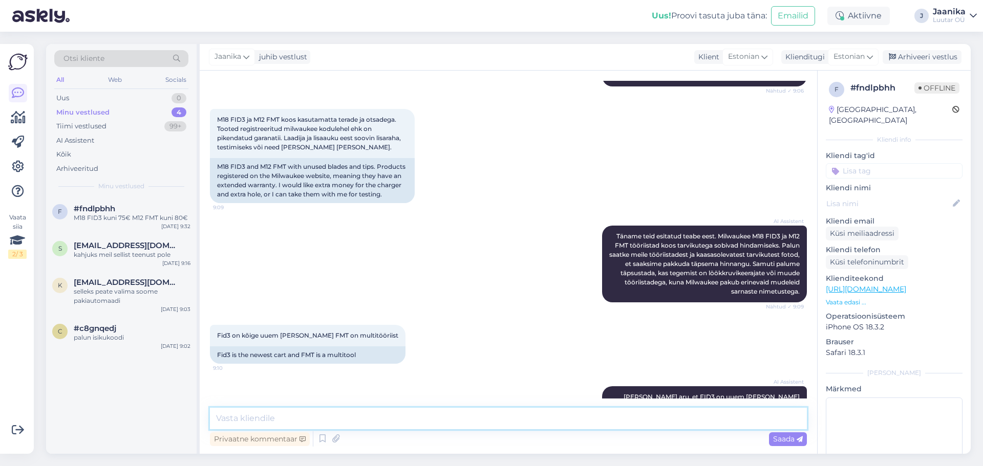
scroll to position [677, 0]
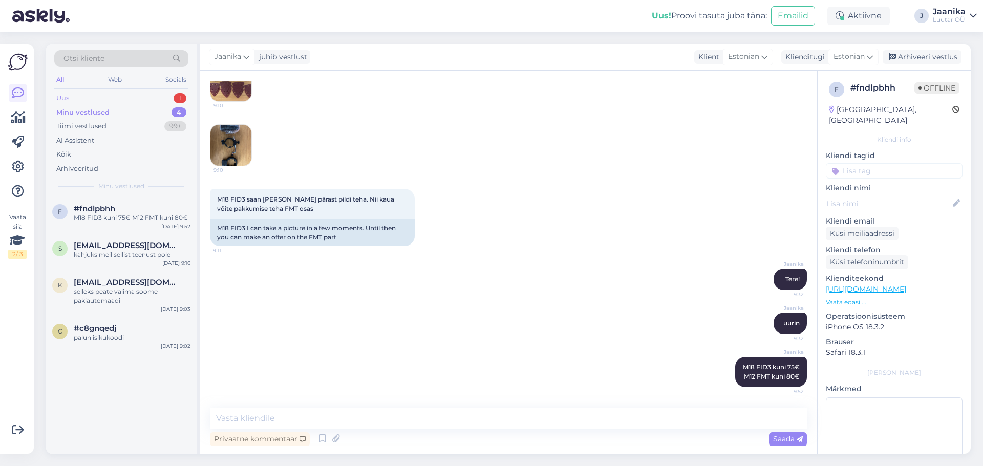
click at [70, 97] on div "Uus 1" at bounding box center [121, 98] width 134 height 14
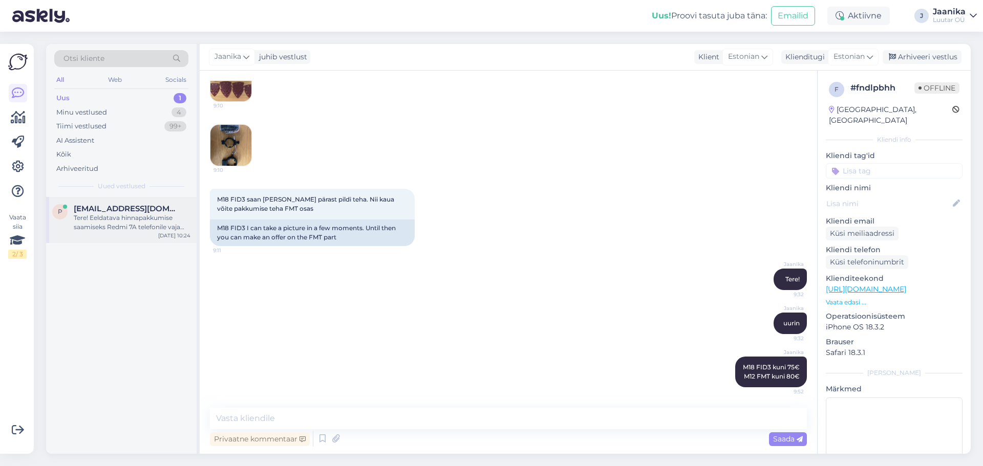
click at [111, 203] on div "p [EMAIL_ADDRESS][DOMAIN_NAME] Tere! Eeldatava hinnapakkumise saamiseks Redmi 7…" at bounding box center [121, 220] width 151 height 46
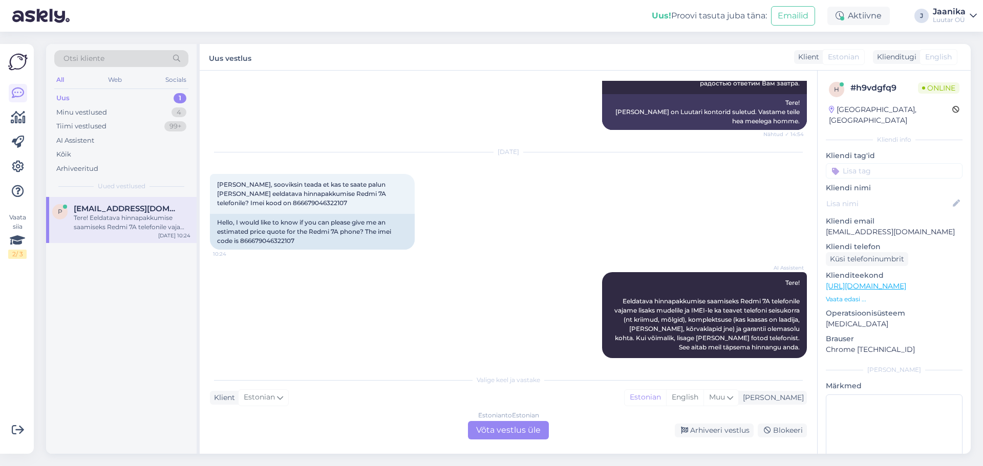
click at [480, 429] on div "Estonian to Estonian Võta vestlus üle" at bounding box center [508, 430] width 81 height 18
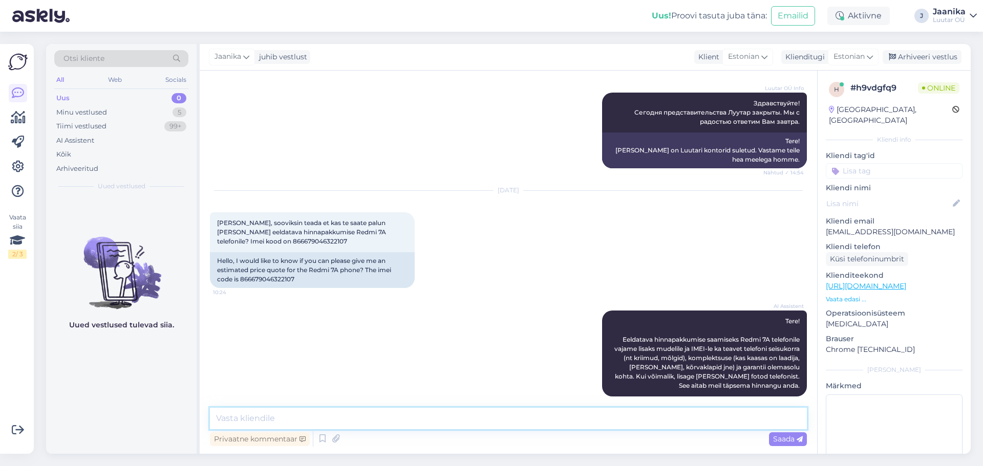
click at [350, 418] on textarea at bounding box center [508, 419] width 597 height 22
type textarea "Tere!"
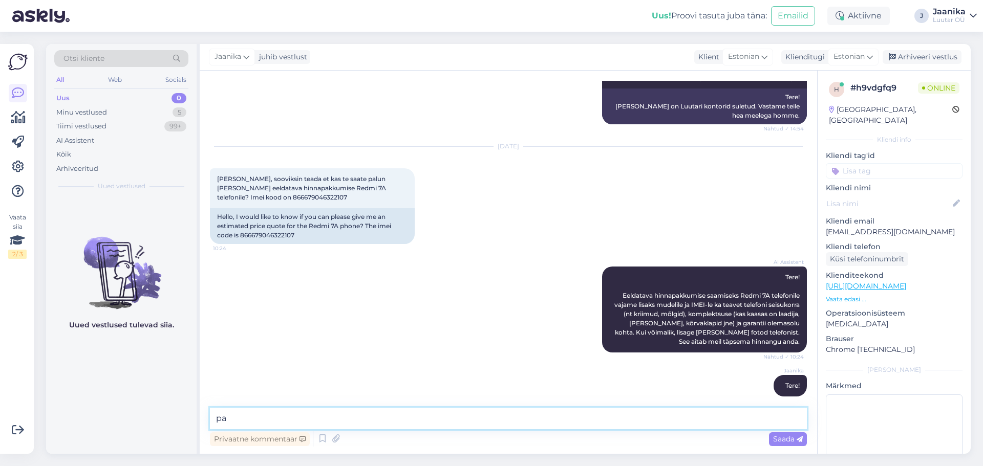
type textarea "p"
type textarea "Mitu GB?"
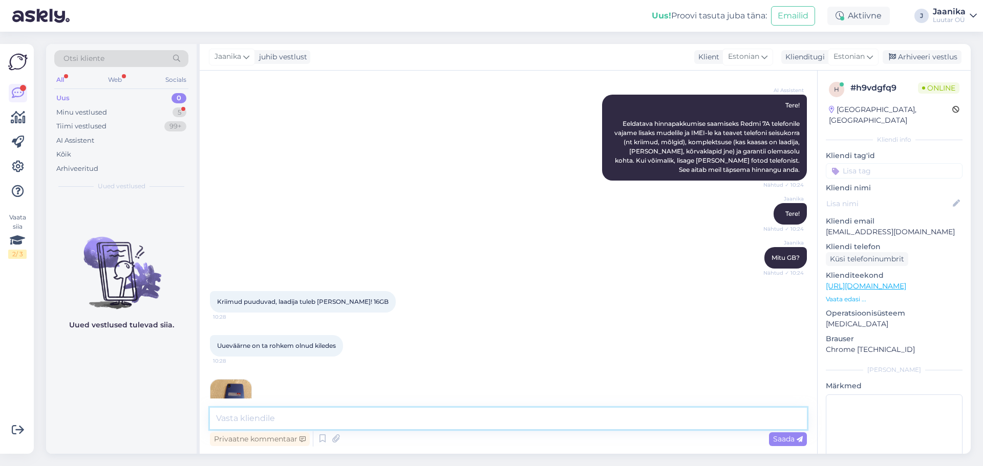
scroll to position [233, 0]
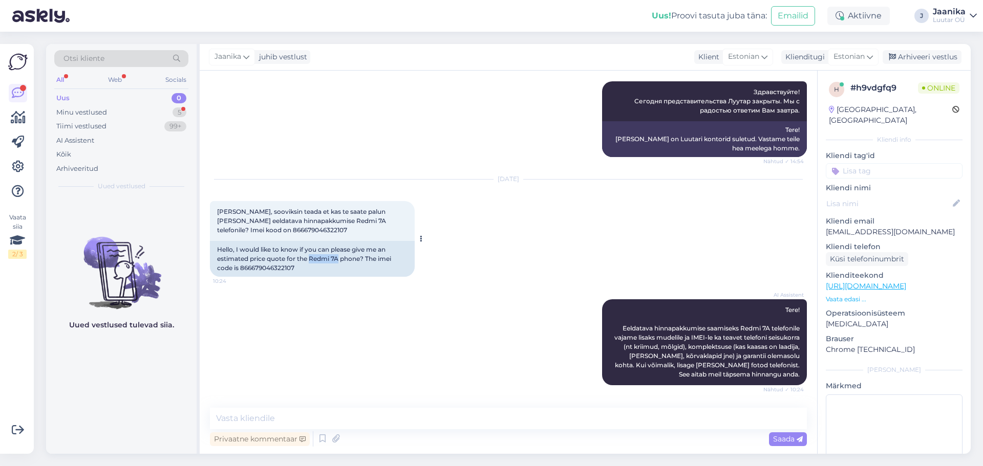
drag, startPoint x: 310, startPoint y: 249, endPoint x: 339, endPoint y: 249, distance: 29.2
click at [339, 249] on div "Hello, I would like to know if you can please give me an estimated price quote …" at bounding box center [312, 259] width 205 height 36
copy div "Redmi 7A"
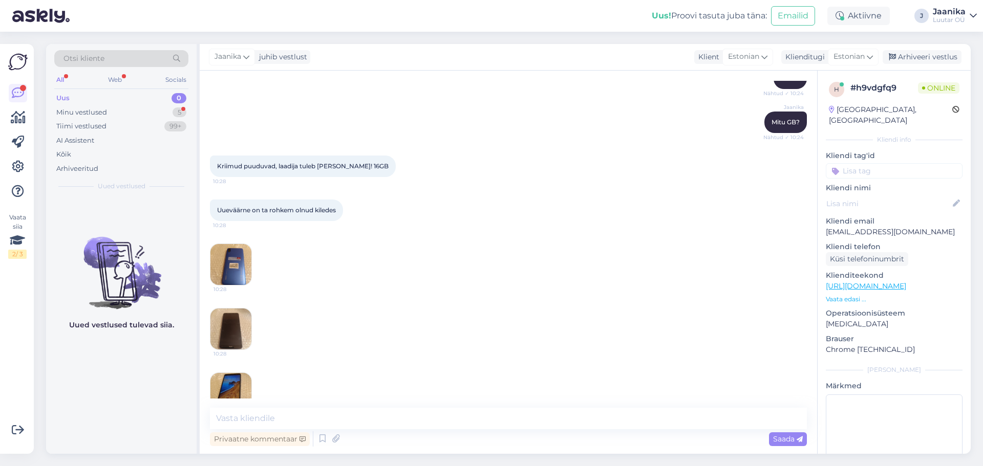
scroll to position [591, 0]
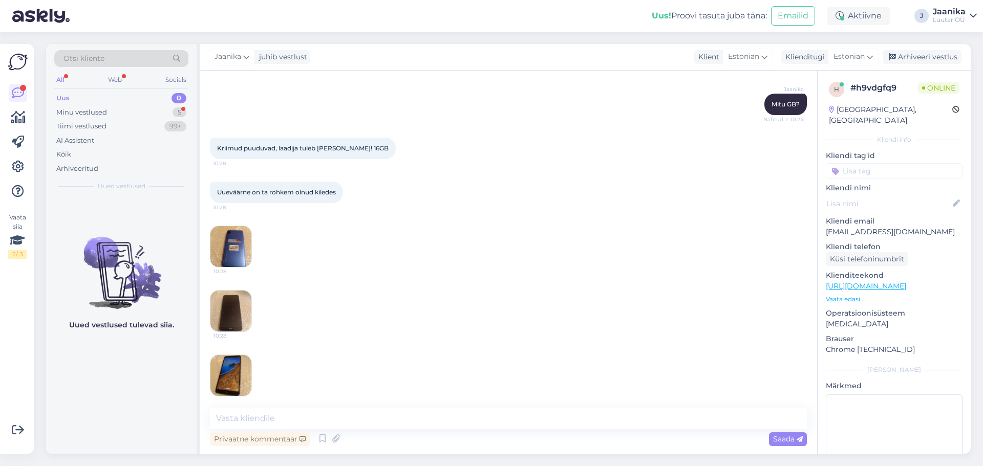
click at [240, 228] on img at bounding box center [230, 246] width 41 height 41
click at [232, 307] on img at bounding box center [230, 311] width 41 height 41
click at [235, 360] on img at bounding box center [230, 375] width 41 height 41
click at [236, 228] on img at bounding box center [230, 246] width 41 height 41
click at [301, 422] on textarea at bounding box center [508, 419] width 597 height 22
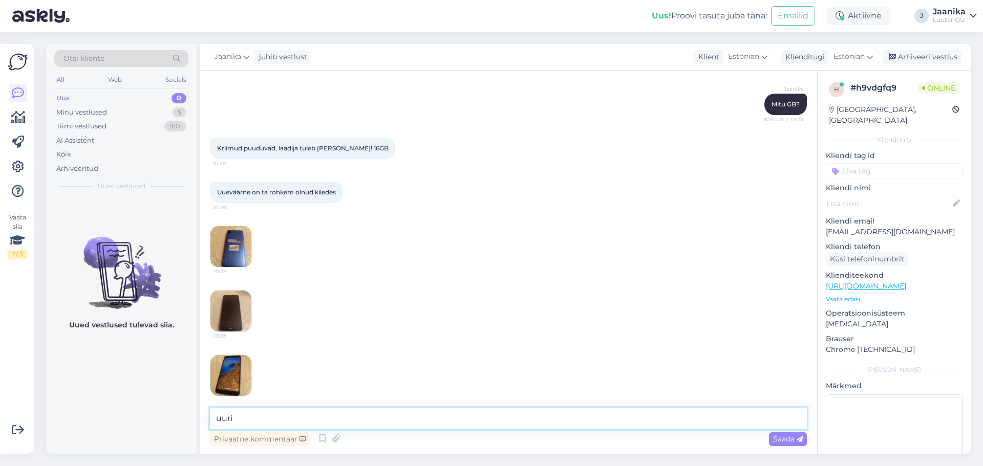
type textarea "uurin"
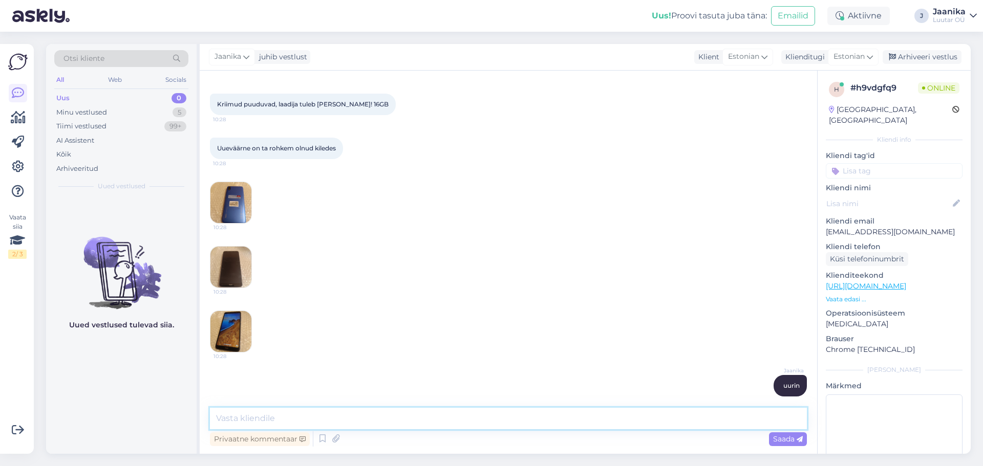
click at [288, 418] on textarea at bounding box center [508, 419] width 597 height 22
type textarea "kuni 10€"
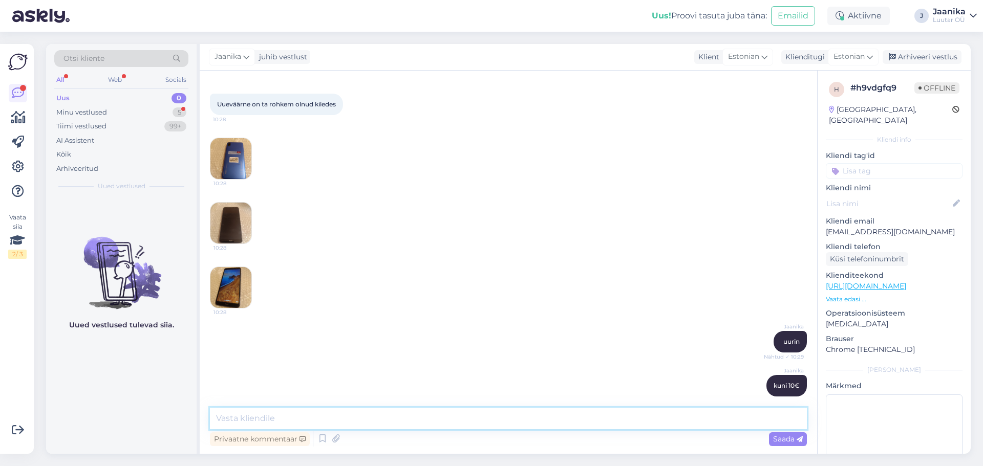
scroll to position [724, 0]
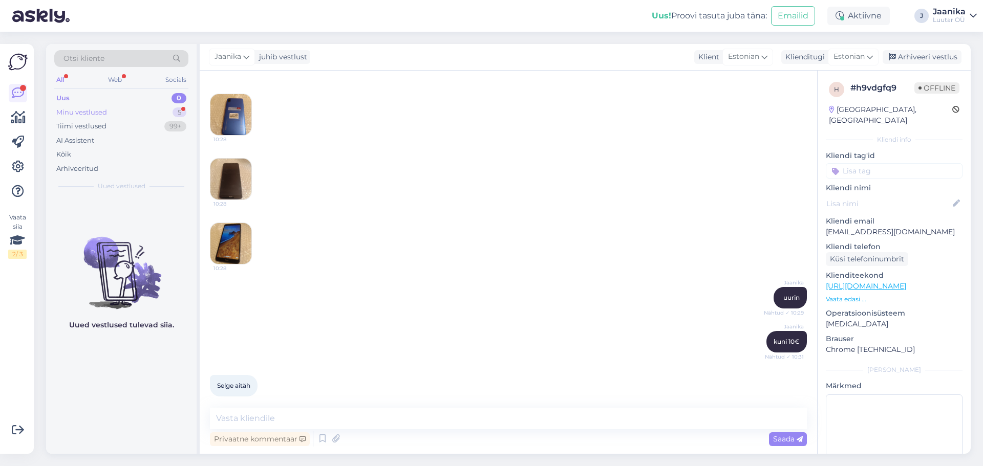
click at [104, 112] on div "Minu vestlused" at bounding box center [81, 113] width 51 height 10
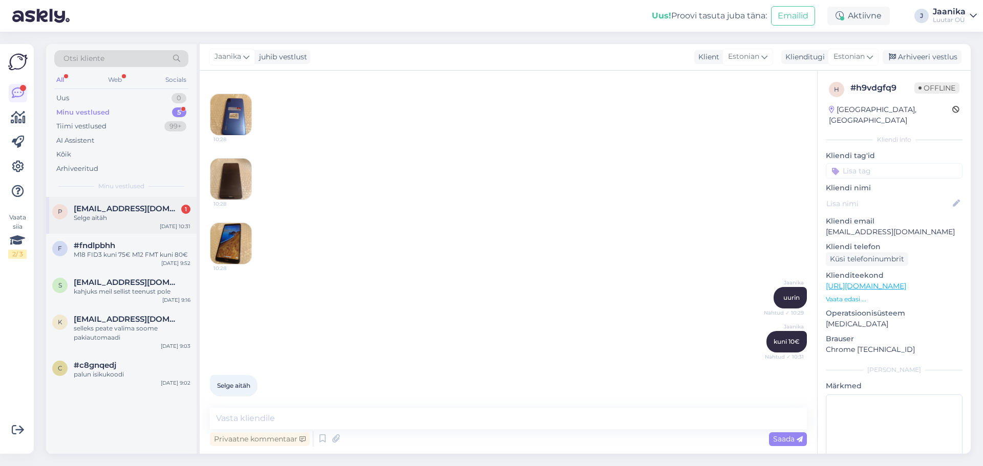
click at [102, 214] on div "Selge aitäh" at bounding box center [132, 218] width 117 height 9
